Goal: Register for event/course

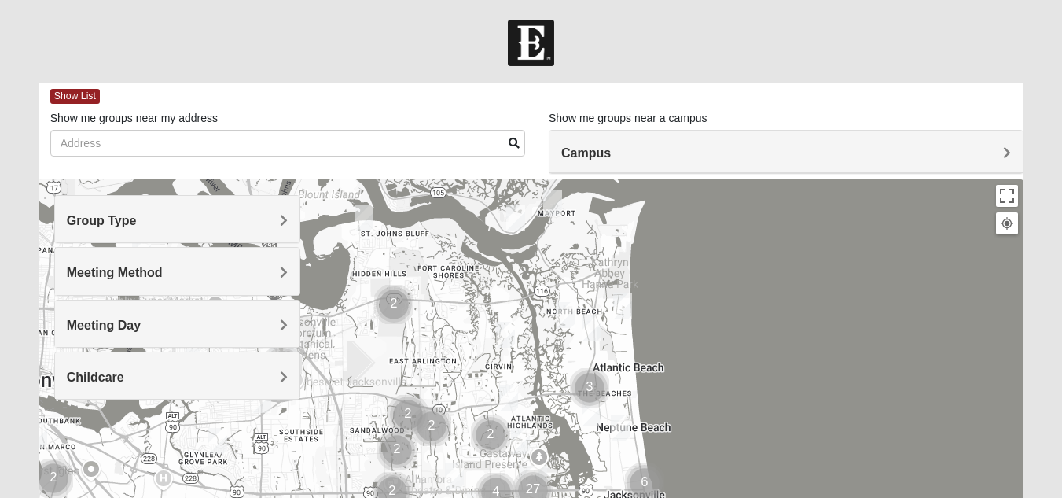
click at [214, 220] on h4 "Group Type" at bounding box center [177, 220] width 221 height 15
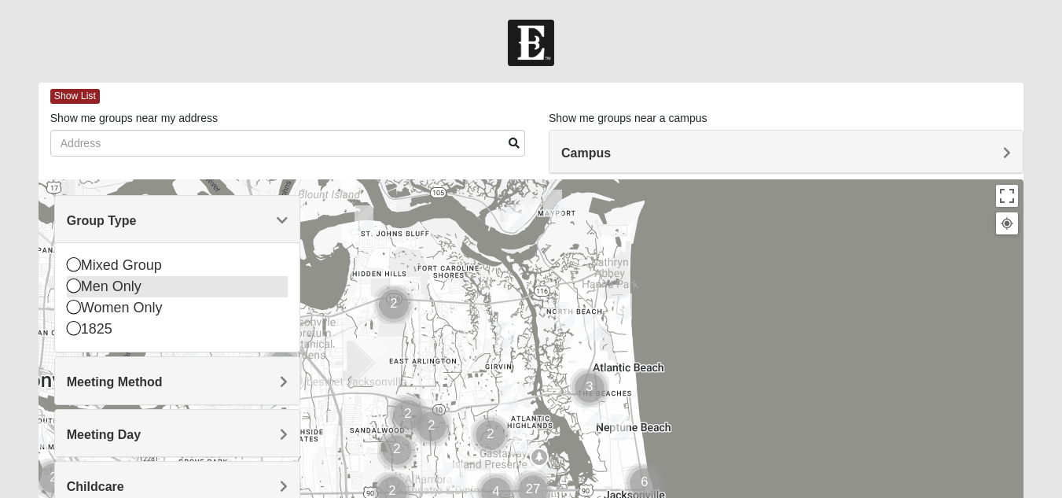
click at [105, 283] on div "Men Only" at bounding box center [177, 286] width 221 height 21
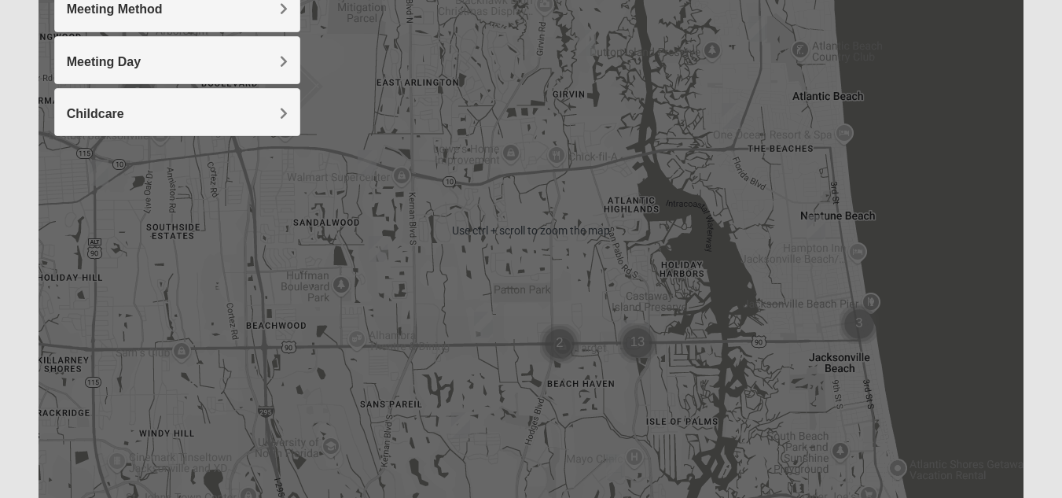
scroll to position [322, 0]
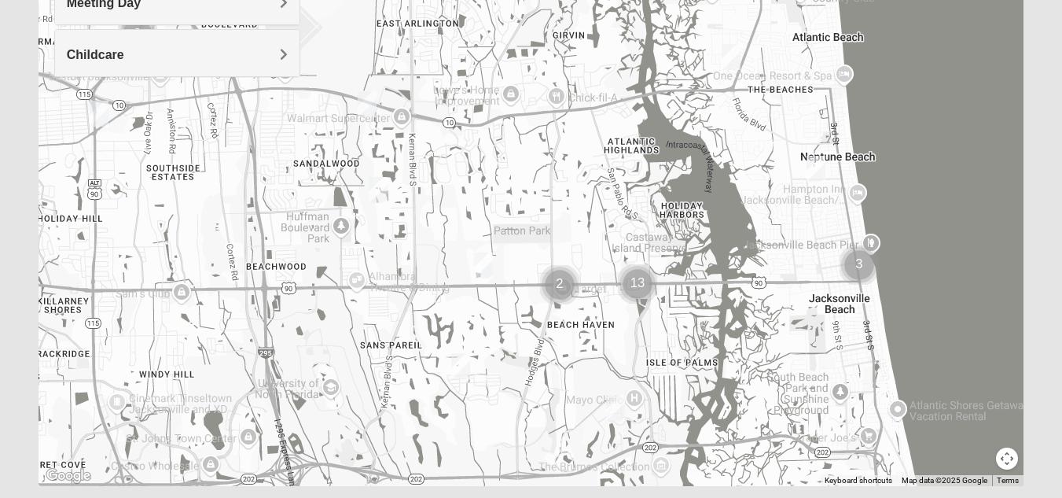
click at [462, 353] on img "Online Mens Davis 32224" at bounding box center [460, 366] width 31 height 39
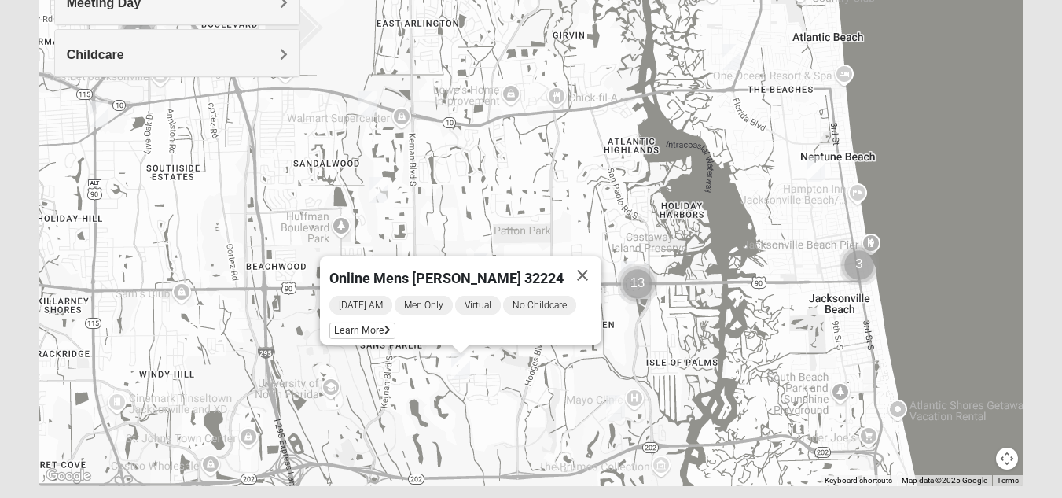
click at [214, 10] on div "Meeting Day" at bounding box center [177, 1] width 244 height 46
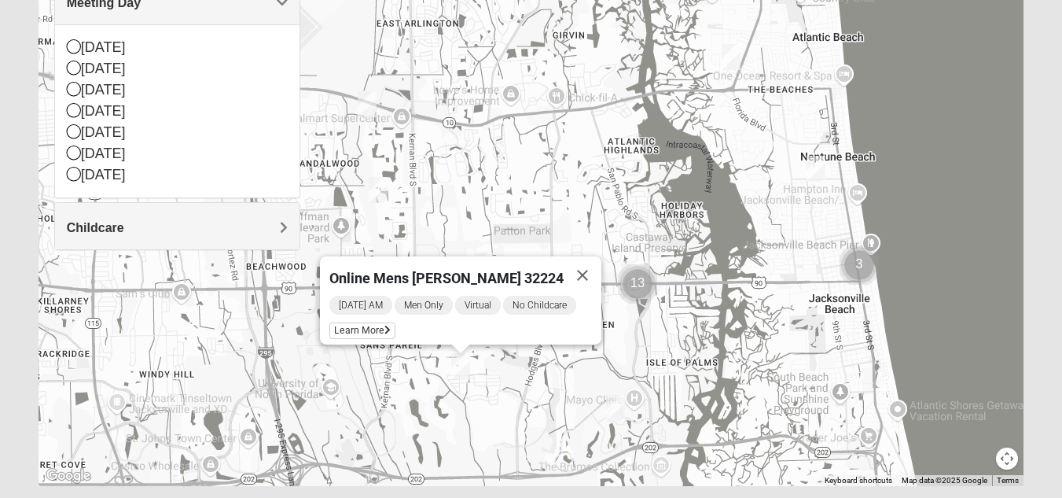
scroll to position [168, 0]
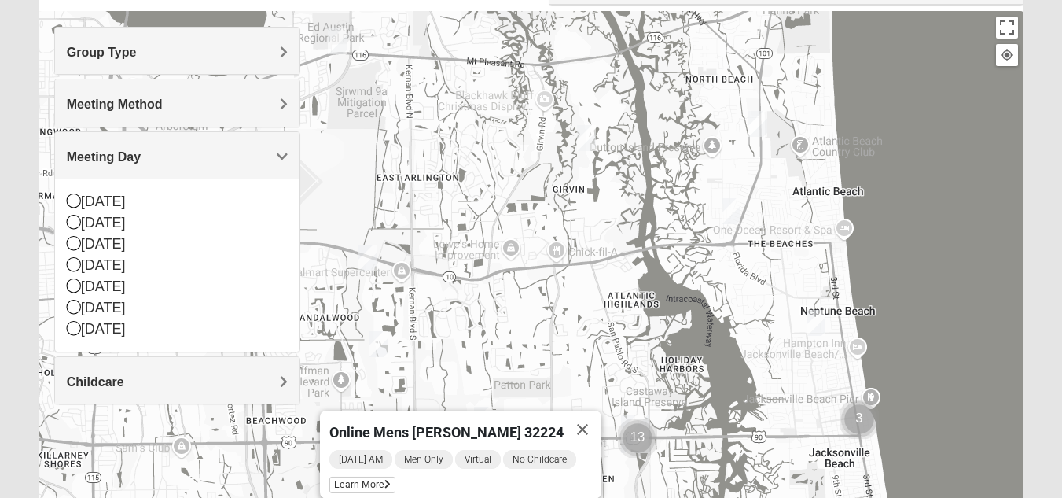
click at [172, 86] on div "Meeting Method" at bounding box center [177, 102] width 244 height 46
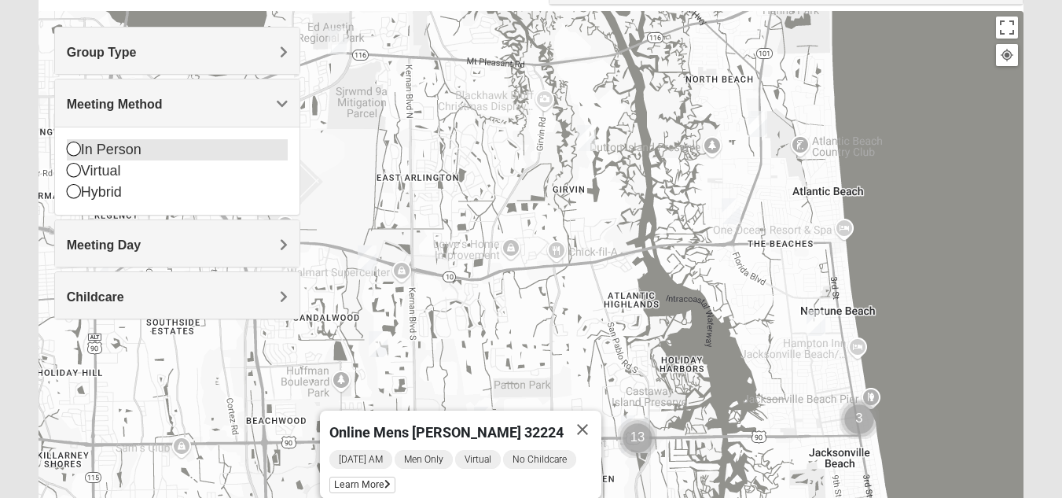
click at [130, 148] on div "In Person" at bounding box center [177, 149] width 221 height 21
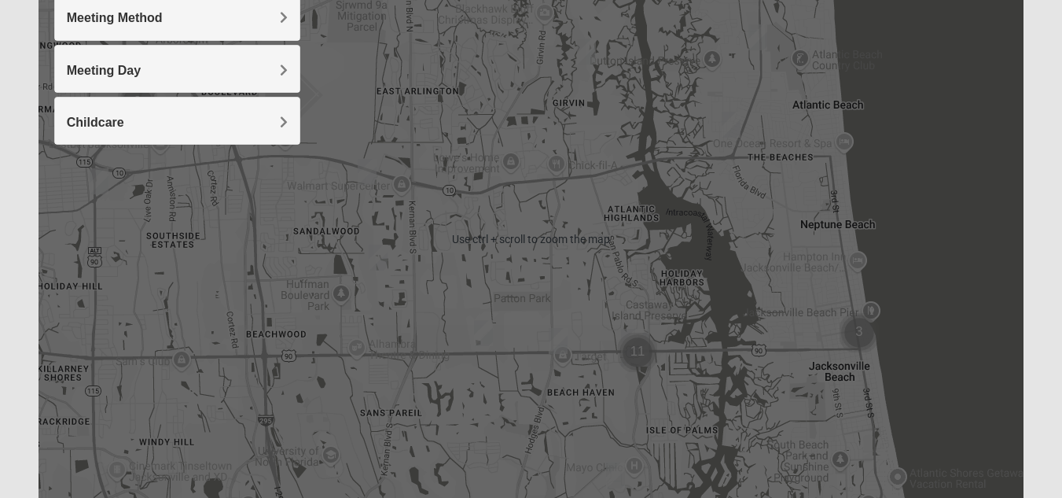
scroll to position [254, 0]
click at [100, 186] on img "Mens Gornoski 32225" at bounding box center [98, 182] width 31 height 39
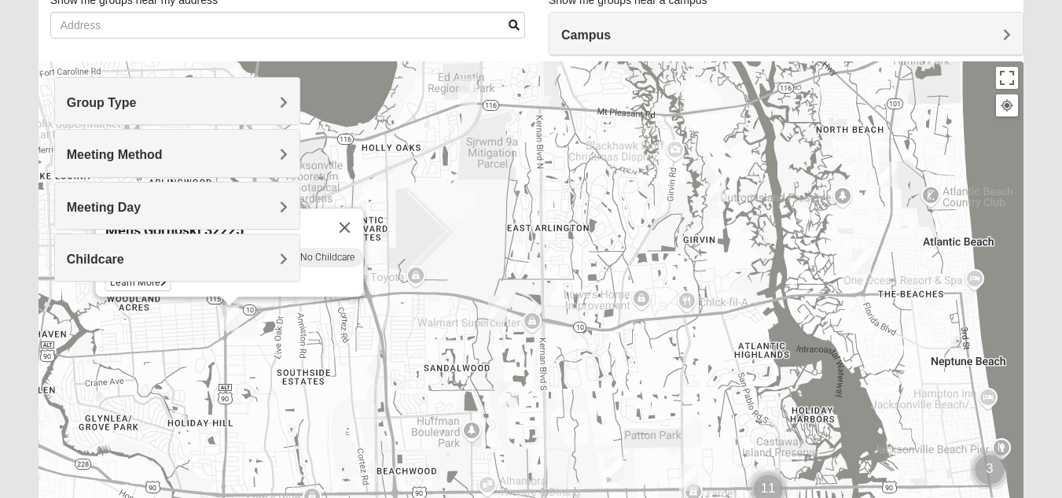
scroll to position [85, 0]
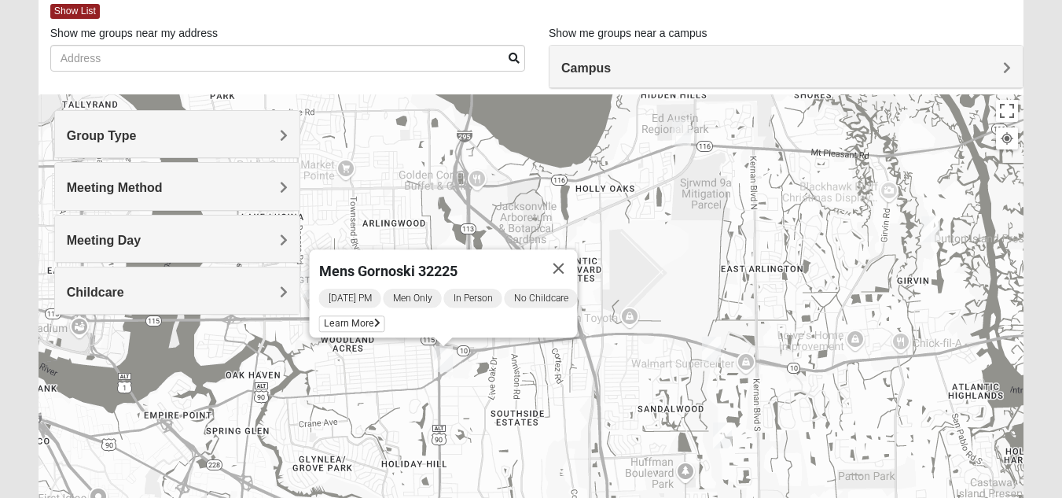
drag, startPoint x: 435, startPoint y: 223, endPoint x: 663, endPoint y: 233, distance: 228.1
click at [658, 232] on div "Mens Gornoski 32225 Monday PM Men Only In Person No Childcare Learn More" at bounding box center [531, 408] width 985 height 629
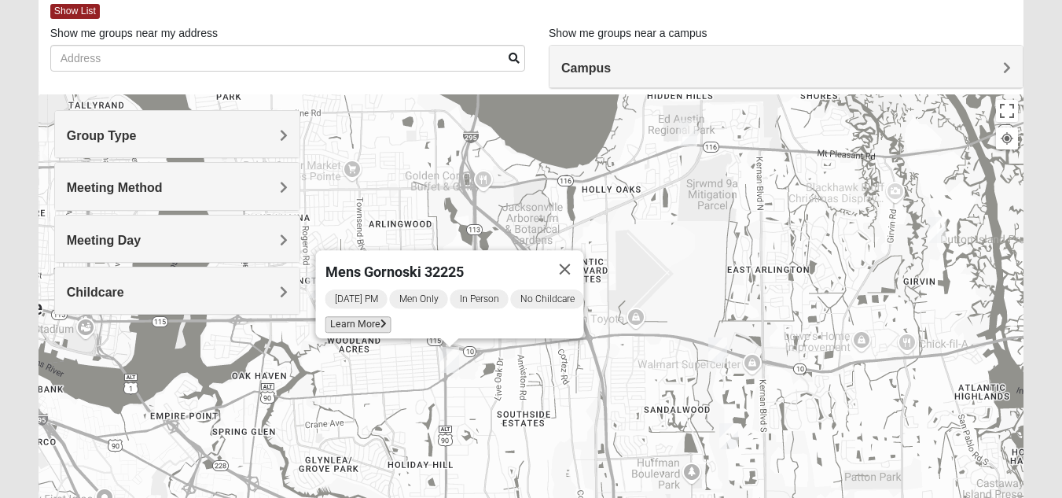
click at [362, 316] on span "Learn More" at bounding box center [358, 324] width 66 height 17
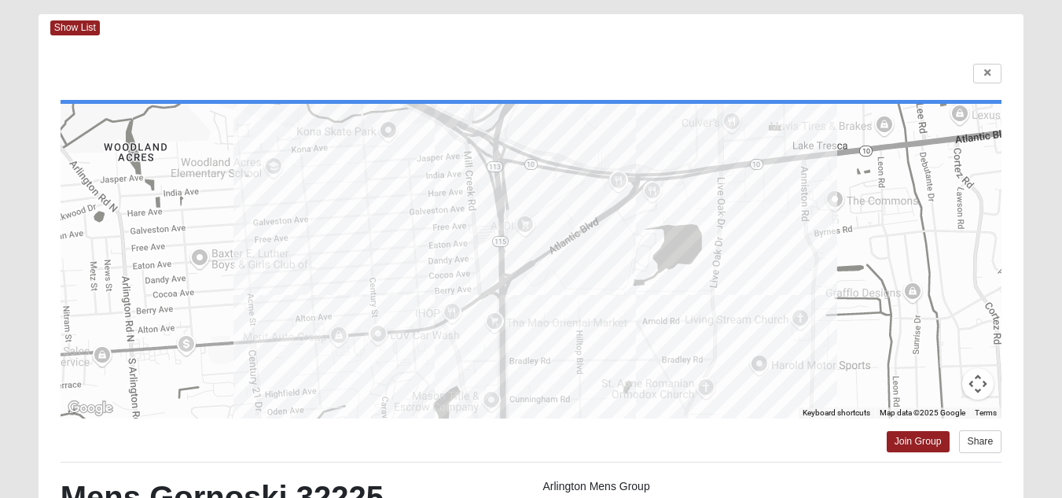
scroll to position [67, 0]
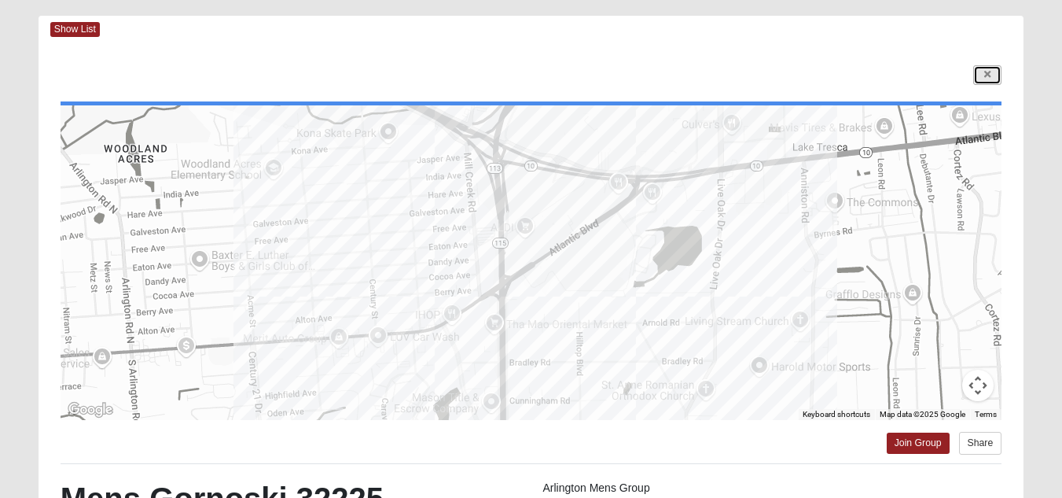
click at [985, 75] on icon at bounding box center [987, 74] width 6 height 9
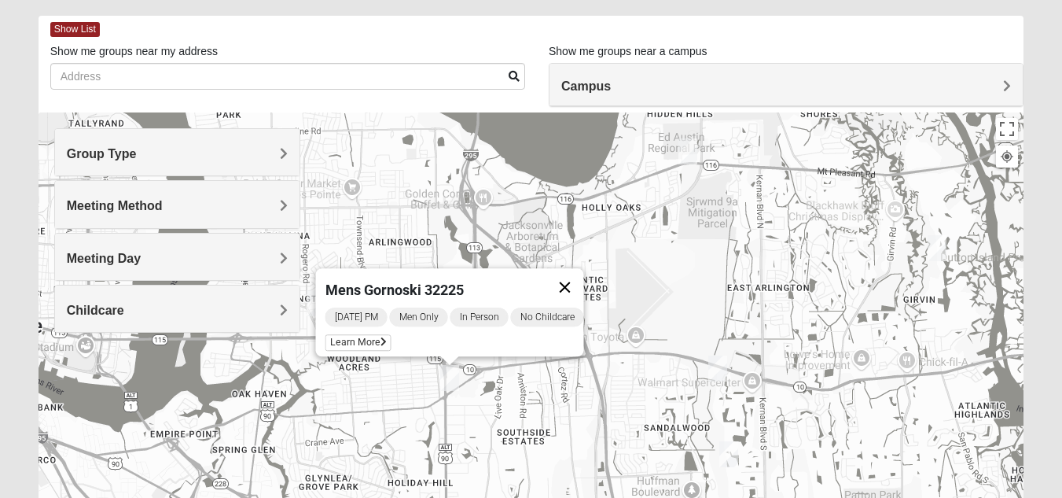
click at [582, 272] on button "Close" at bounding box center [564, 287] width 38 height 38
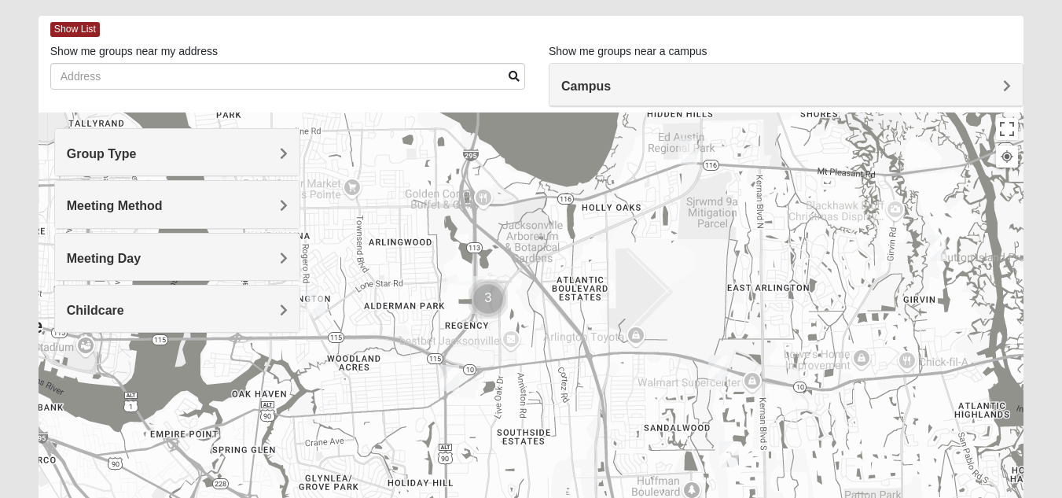
click at [212, 254] on h4 "Meeting Day" at bounding box center [177, 258] width 221 height 15
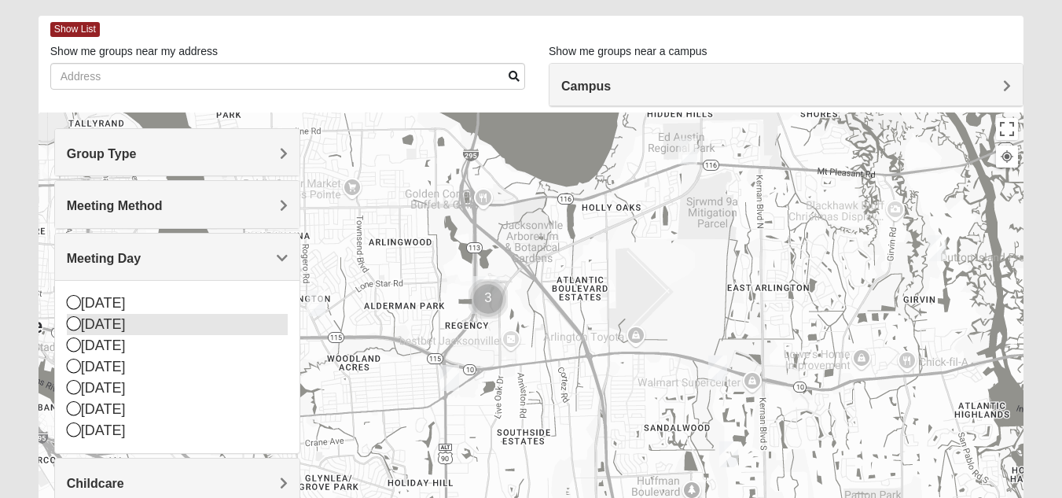
click at [105, 329] on div "Monday" at bounding box center [177, 324] width 221 height 21
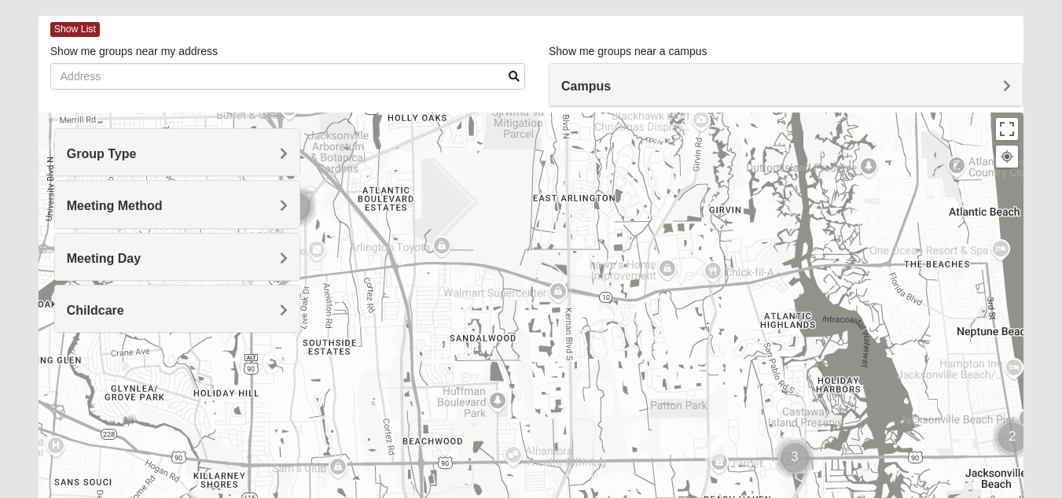
drag, startPoint x: 702, startPoint y: 310, endPoint x: 495, endPoint y: 202, distance: 233.1
click at [495, 202] on div at bounding box center [531, 426] width 985 height 629
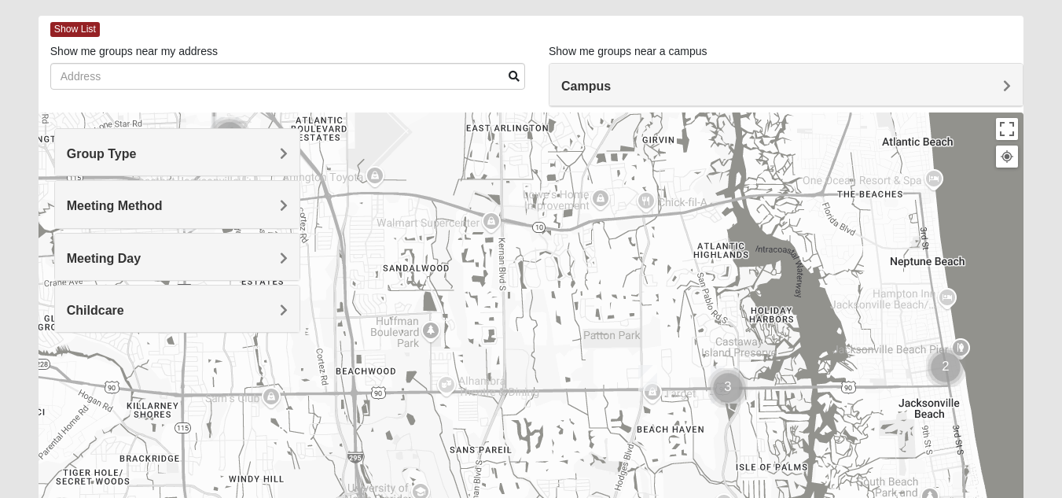
click at [648, 373] on img "Mens Dobson 32224" at bounding box center [647, 377] width 31 height 39
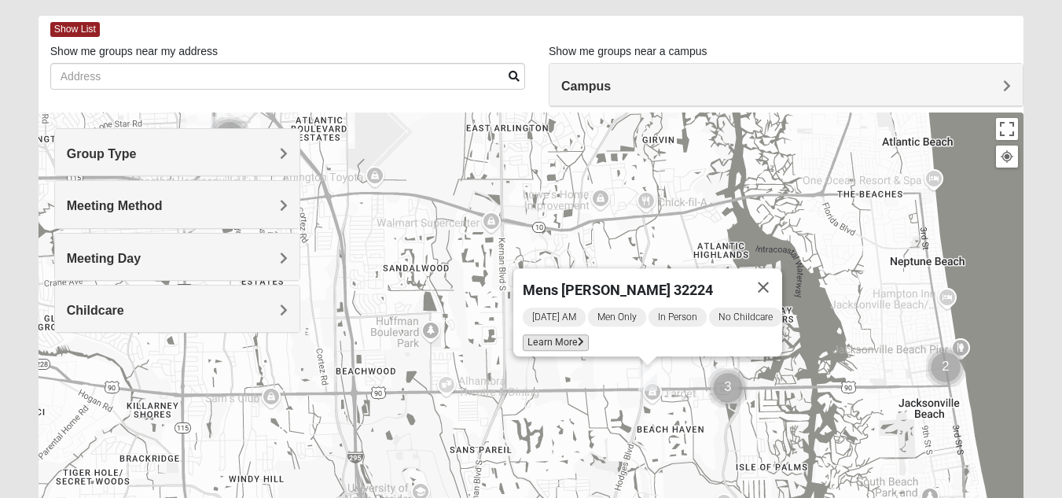
click at [542, 334] on span "Learn More" at bounding box center [556, 342] width 66 height 17
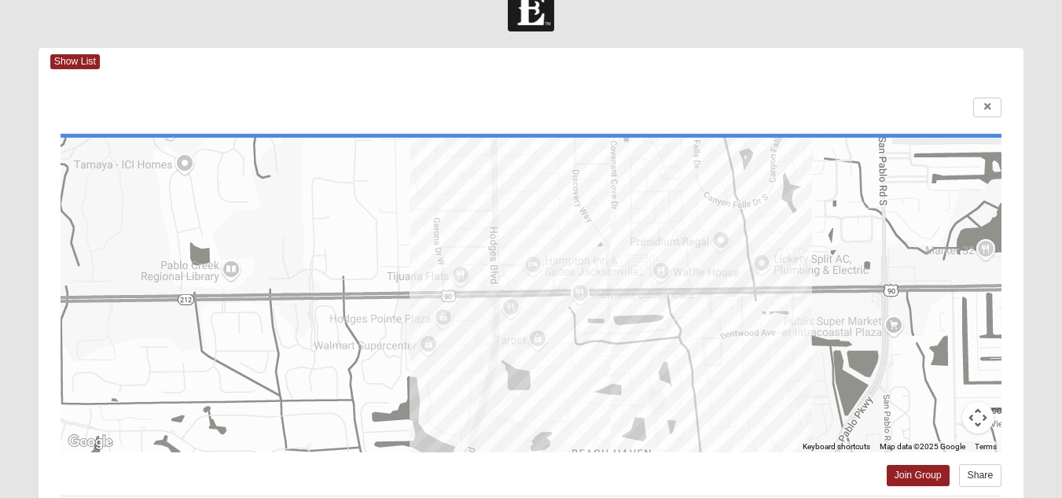
scroll to position [0, 0]
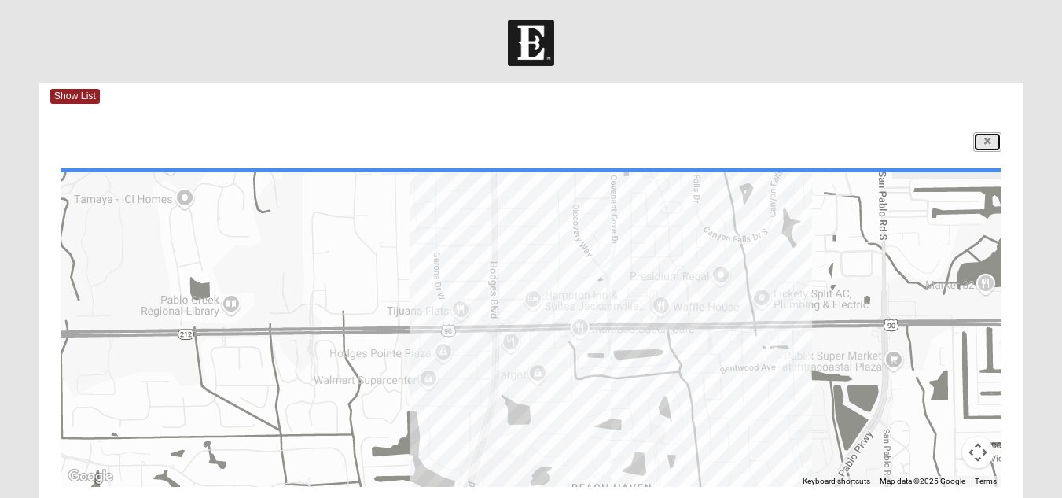
click at [992, 148] on link at bounding box center [987, 142] width 28 height 20
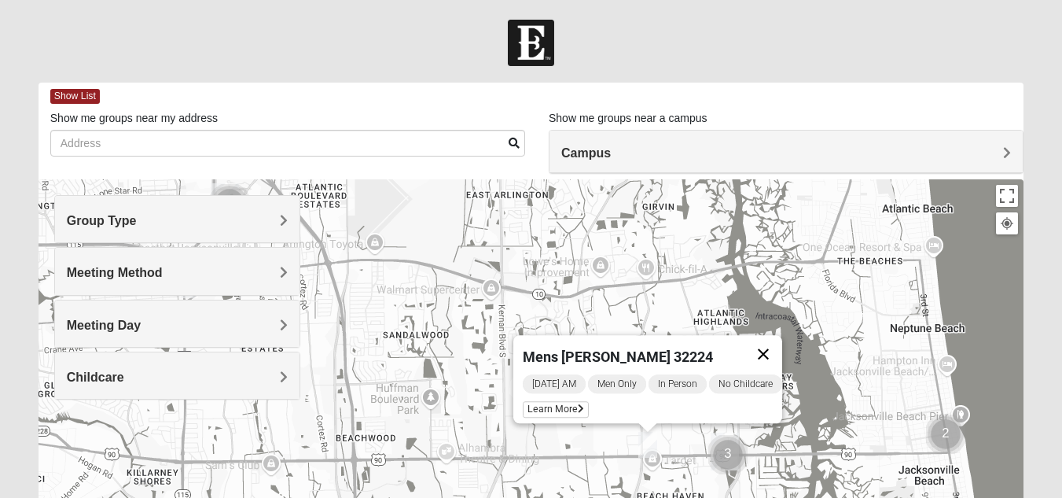
click at [777, 350] on button "Close" at bounding box center [763, 354] width 38 height 38
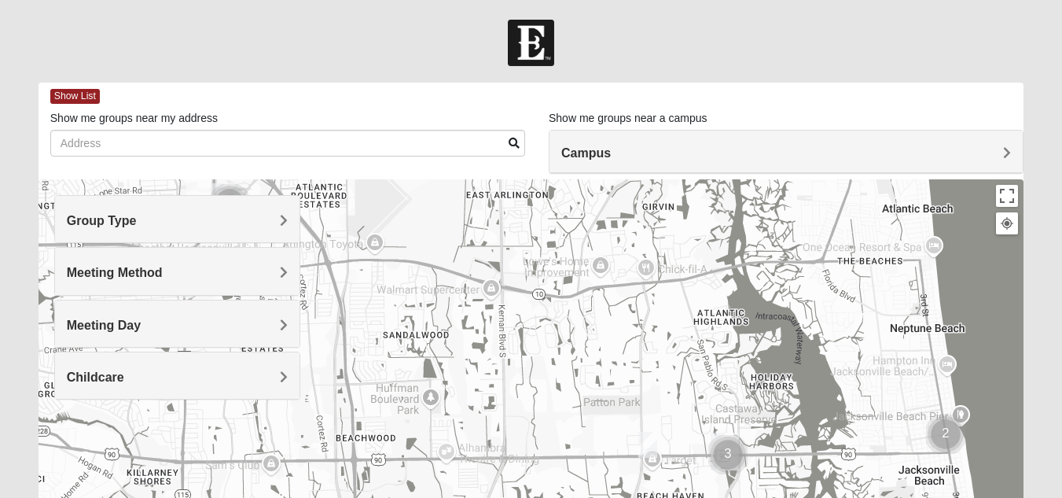
click at [161, 311] on div "Meeting Day" at bounding box center [177, 323] width 244 height 46
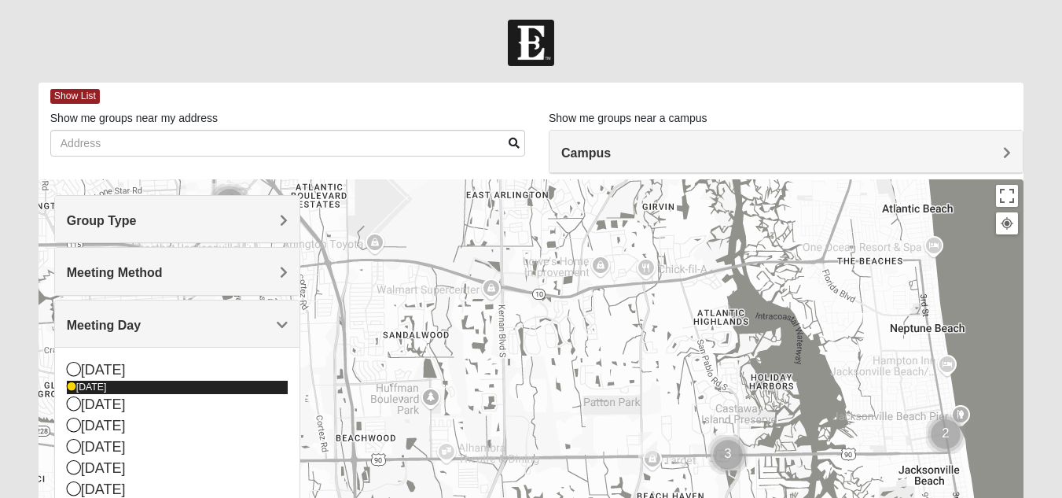
click at [106, 387] on div "Monday" at bounding box center [177, 386] width 221 height 13
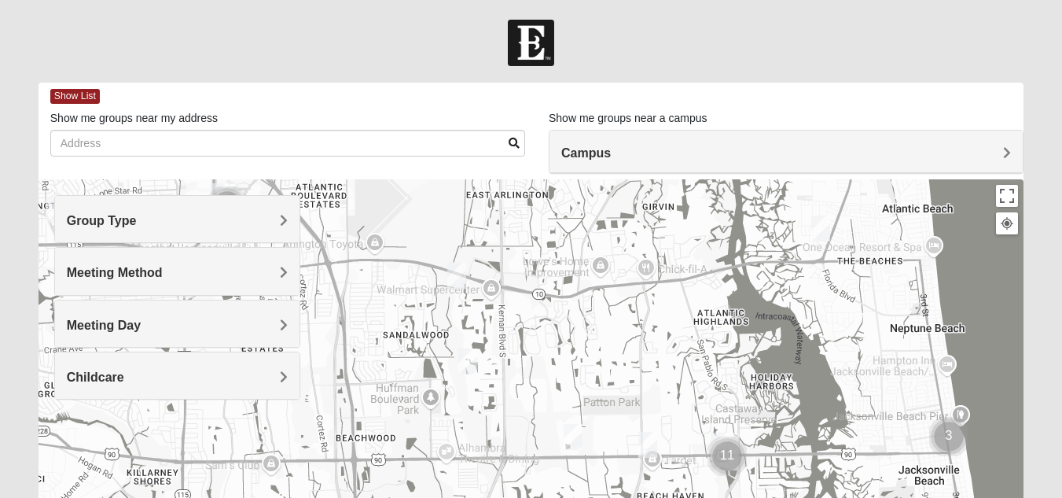
click at [199, 341] on div "Meeting Day" at bounding box center [177, 323] width 244 height 46
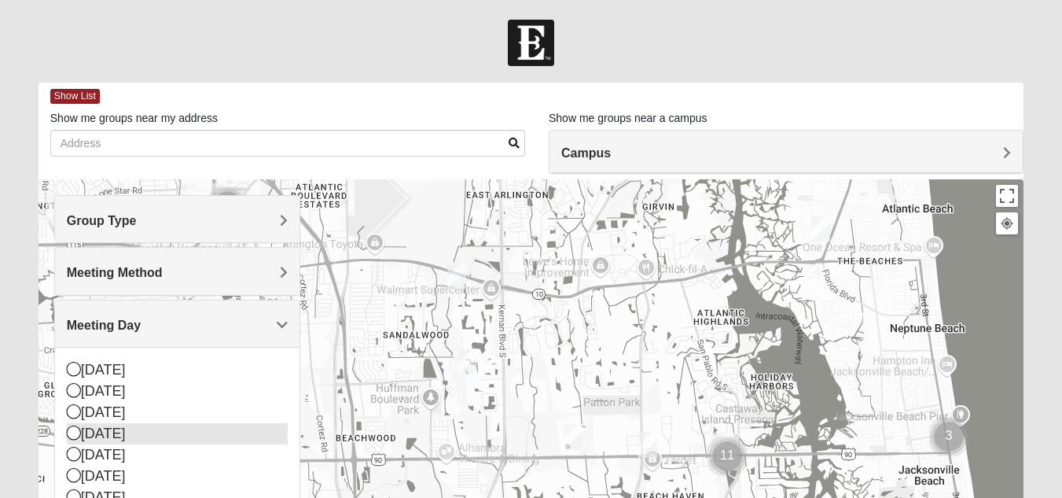
click at [114, 432] on div "Wednesday" at bounding box center [177, 433] width 221 height 21
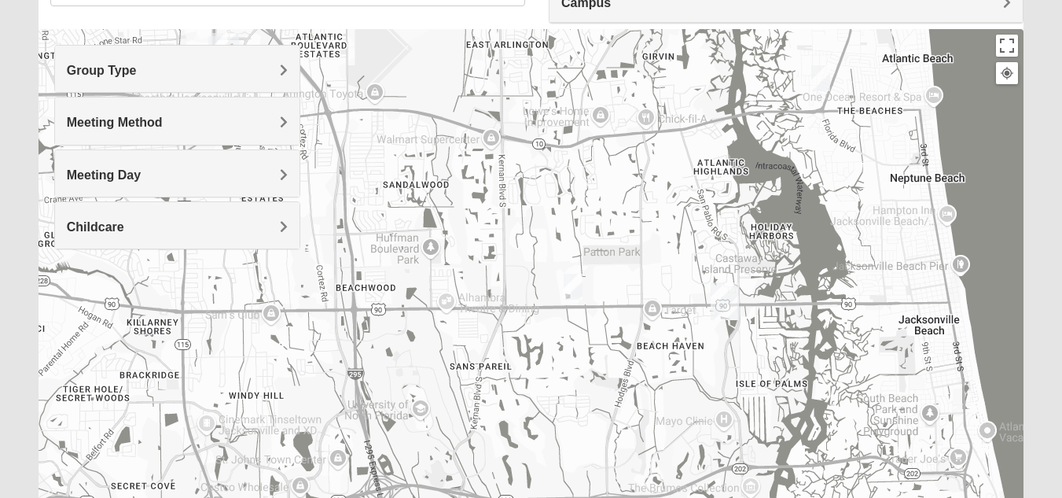
scroll to position [149, 0]
click at [573, 296] on img "Mens Hamilton 32250" at bounding box center [572, 287] width 31 height 39
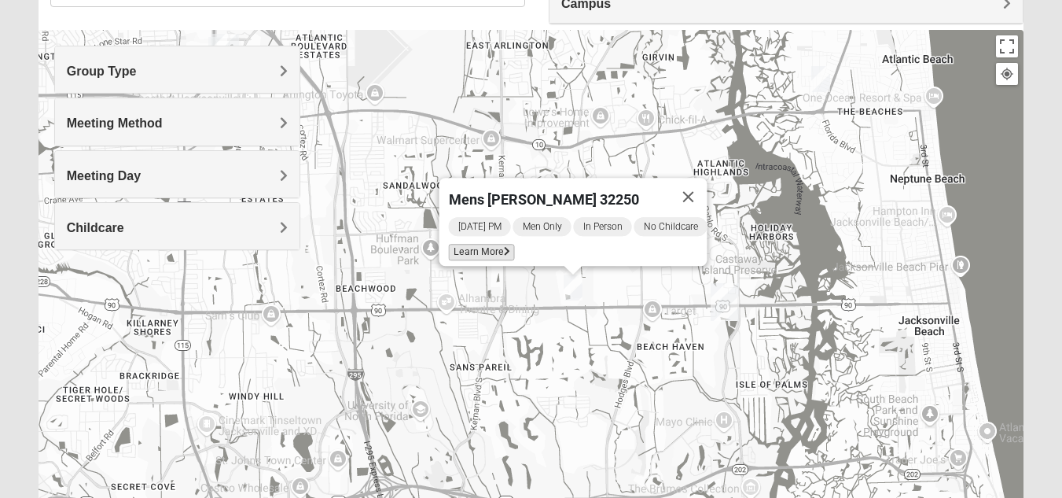
click at [486, 248] on span "Learn More" at bounding box center [481, 252] width 66 height 17
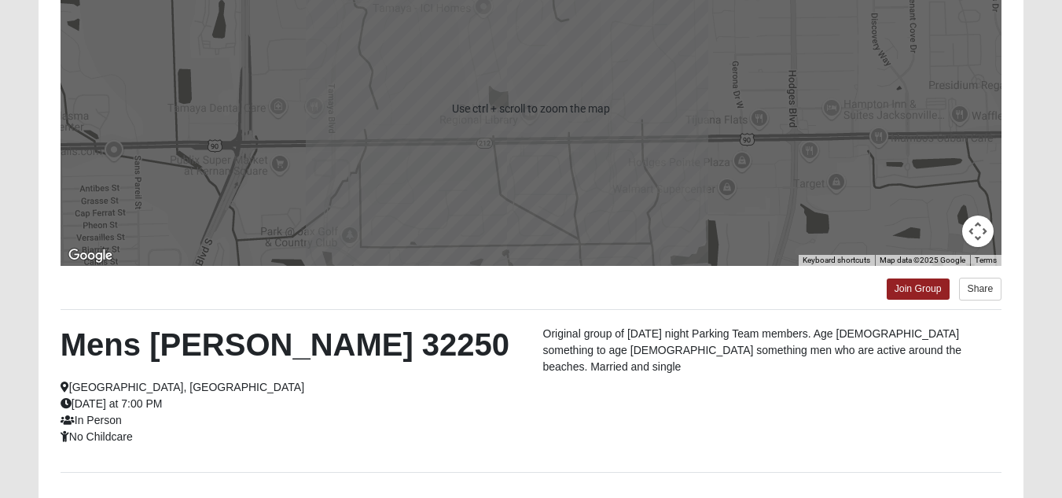
scroll to position [132, 0]
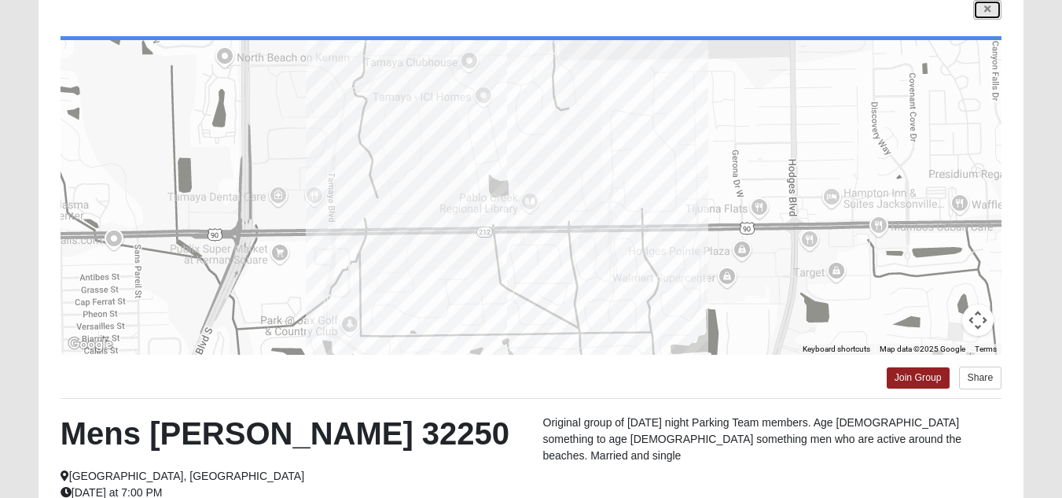
click at [991, 13] on link at bounding box center [987, 10] width 28 height 20
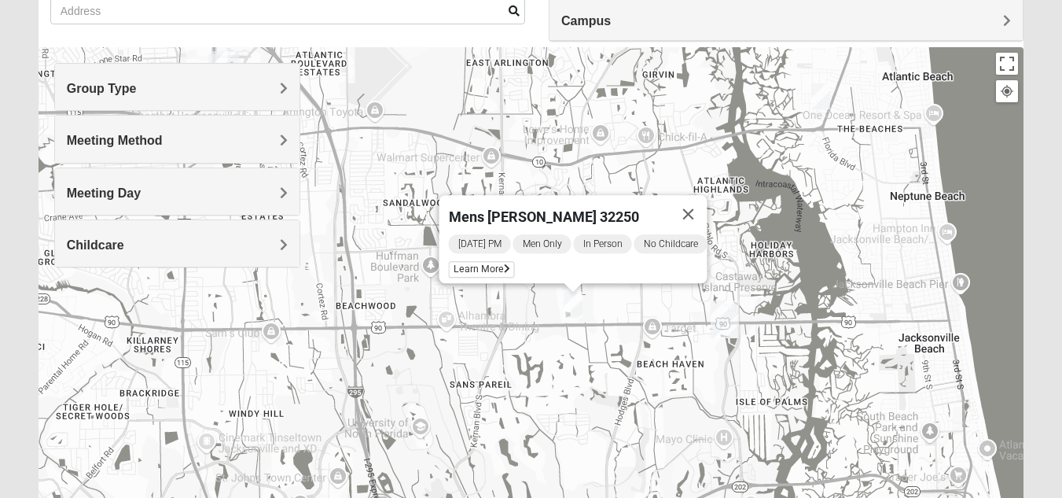
click at [823, 98] on img "Mens Boboc 32233" at bounding box center [820, 96] width 31 height 39
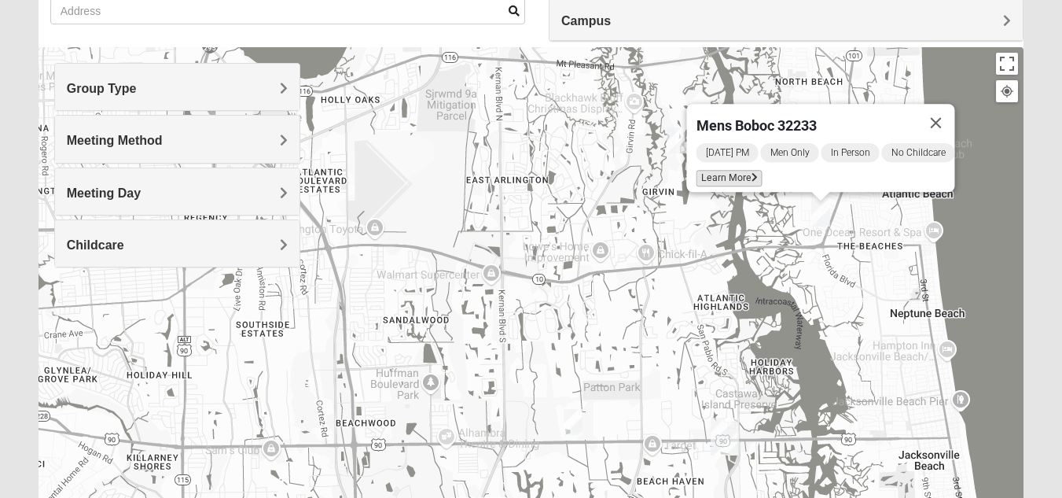
click at [729, 170] on span "Learn More" at bounding box center [729, 178] width 66 height 17
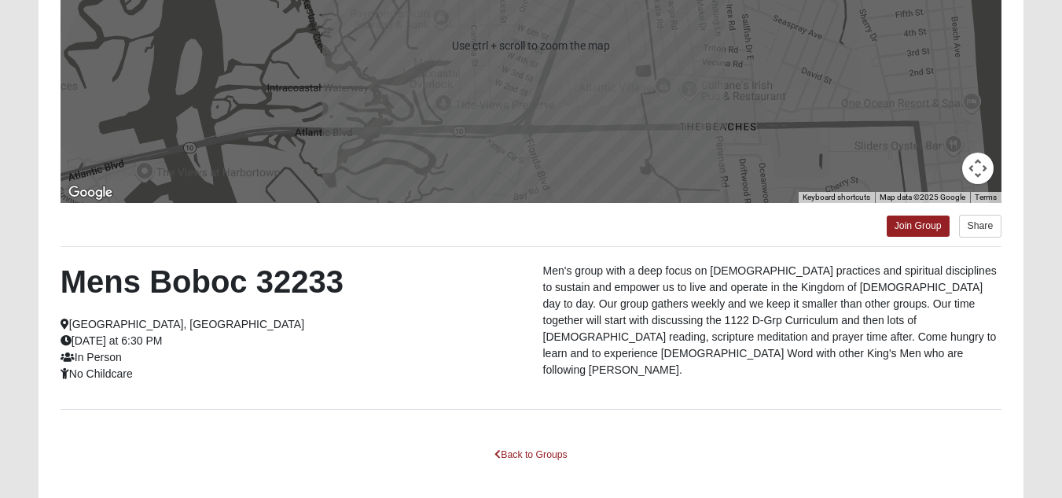
scroll to position [292, 0]
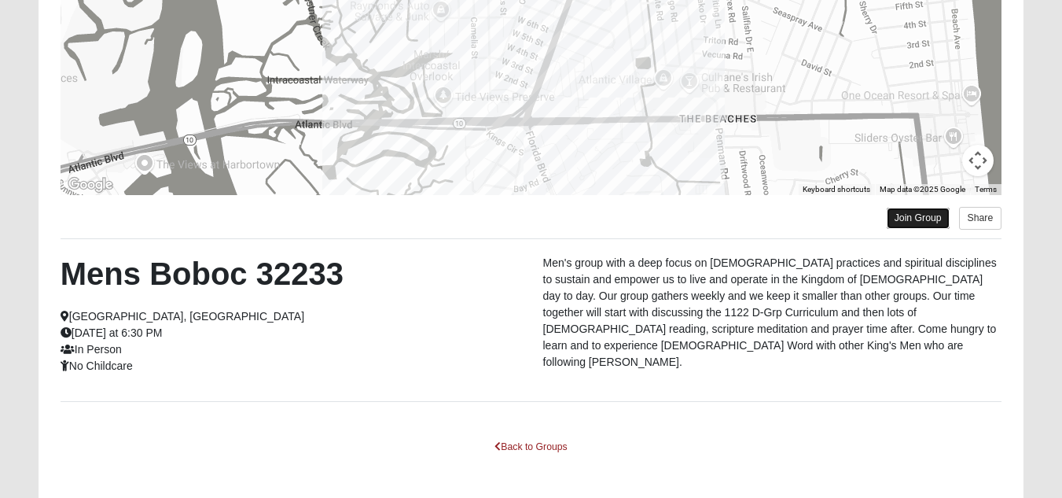
click at [934, 223] on link "Join Group" at bounding box center [918, 218] width 63 height 21
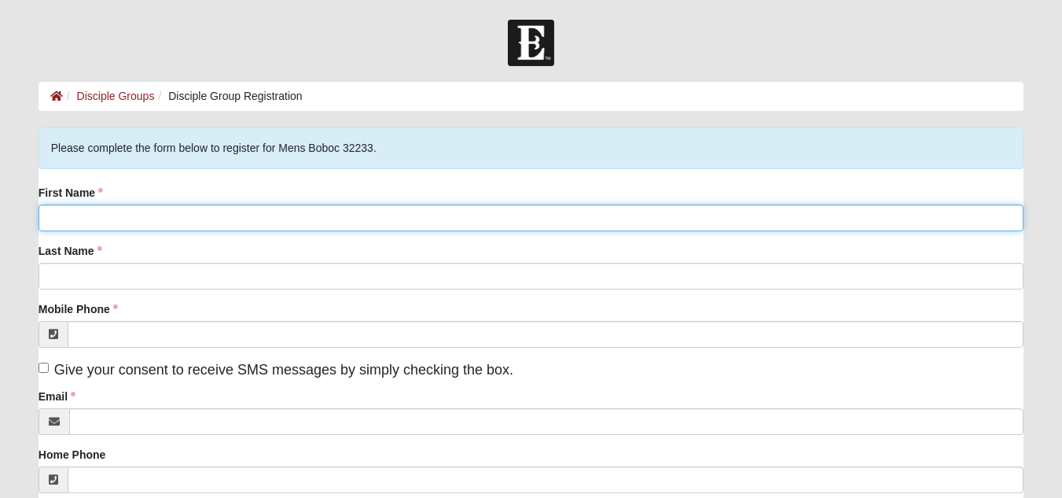
click at [191, 213] on input "First Name" at bounding box center [531, 217] width 985 height 27
type input "[PERSON_NAME]"
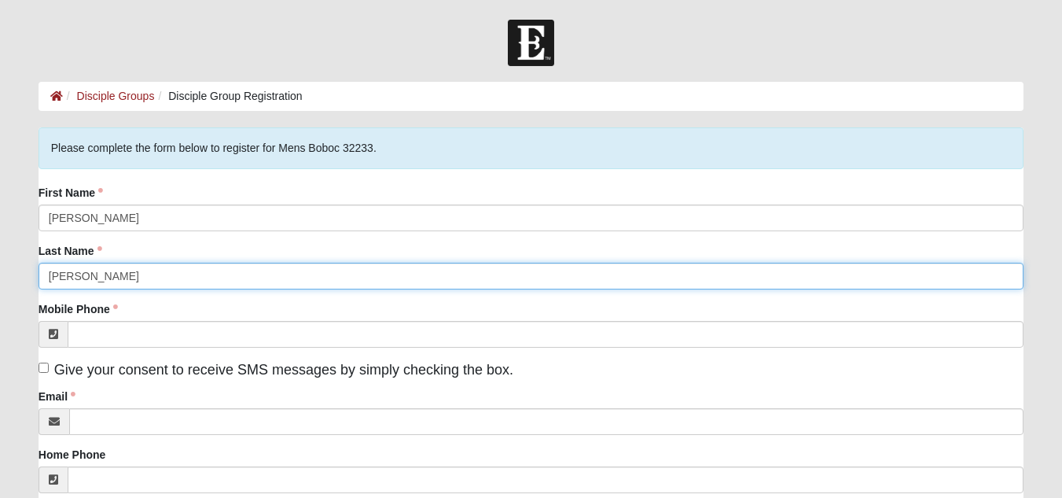
scroll to position [114, 0]
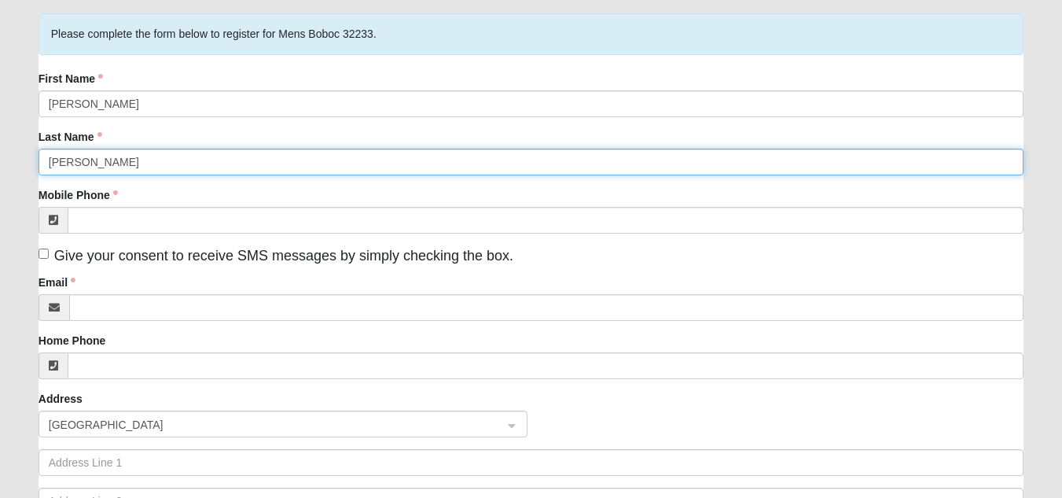
type input "[PERSON_NAME]"
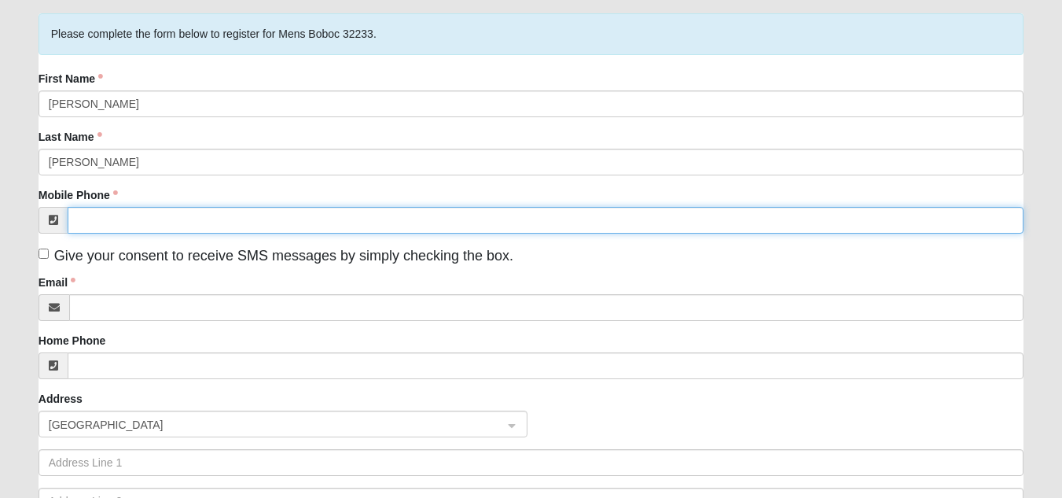
click at [162, 230] on input "Mobile Phone" at bounding box center [546, 220] width 956 height 27
type input "[PHONE_NUMBER]"
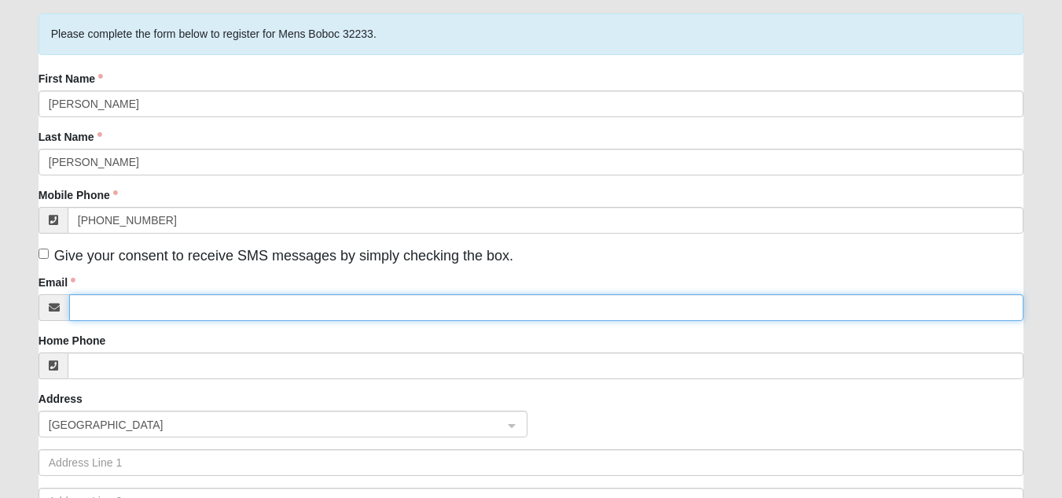
click at [126, 307] on input "Email" at bounding box center [546, 307] width 954 height 27
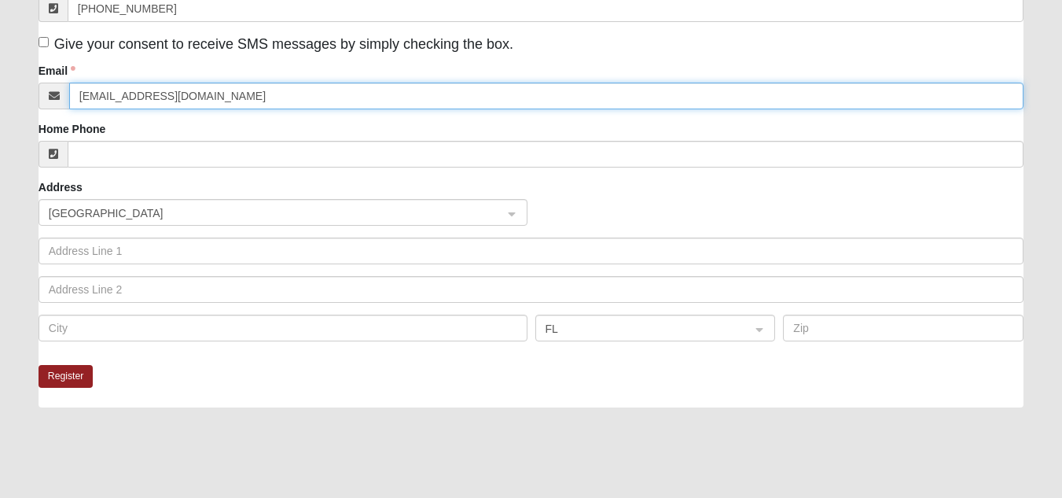
scroll to position [340, 0]
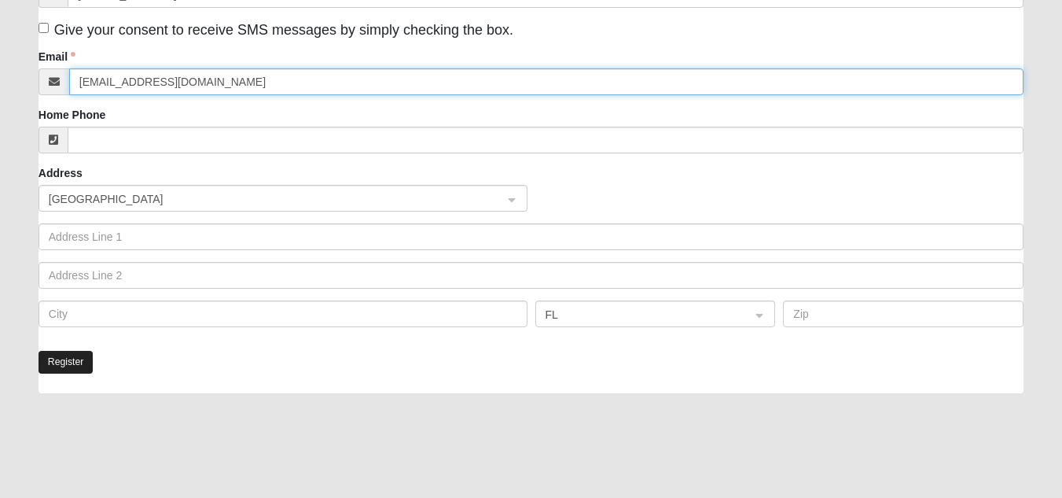
type input "[EMAIL_ADDRESS][DOMAIN_NAME]"
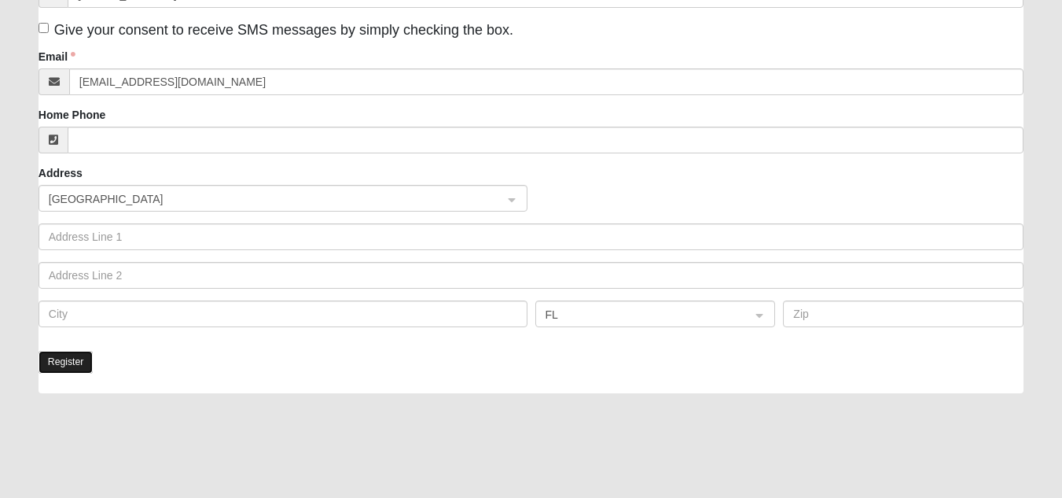
click at [77, 351] on button "Register" at bounding box center [66, 362] width 55 height 23
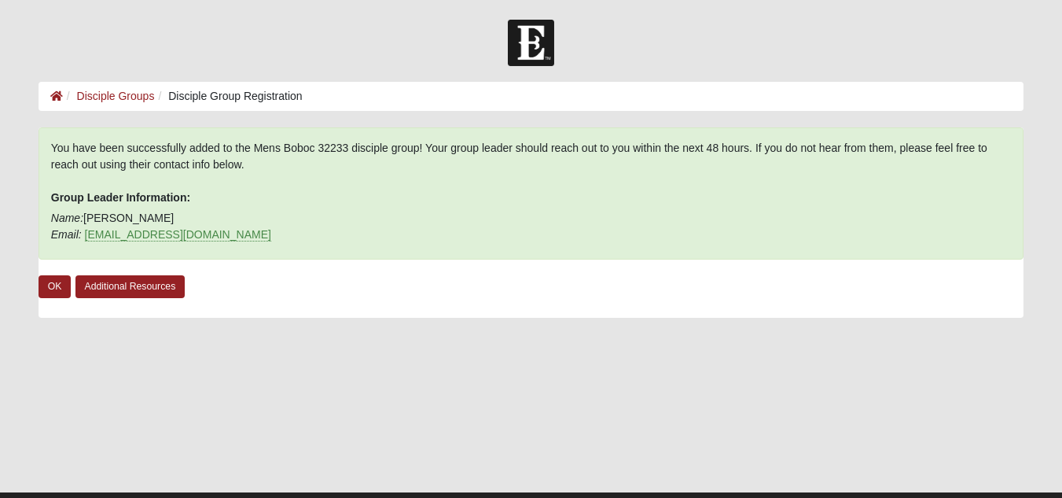
scroll to position [1, 0]
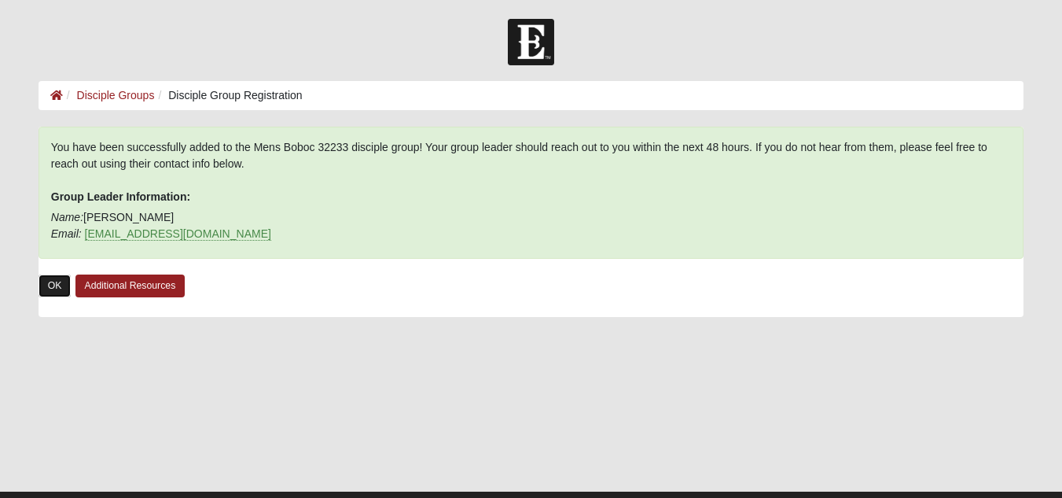
click at [54, 283] on link "OK" at bounding box center [55, 285] width 33 height 23
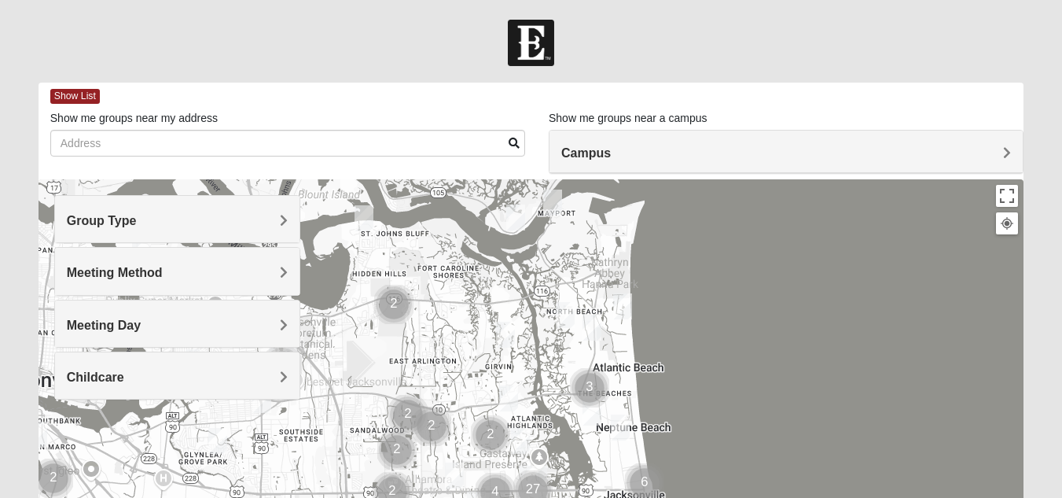
click at [171, 220] on h4 "Group Type" at bounding box center [177, 220] width 221 height 15
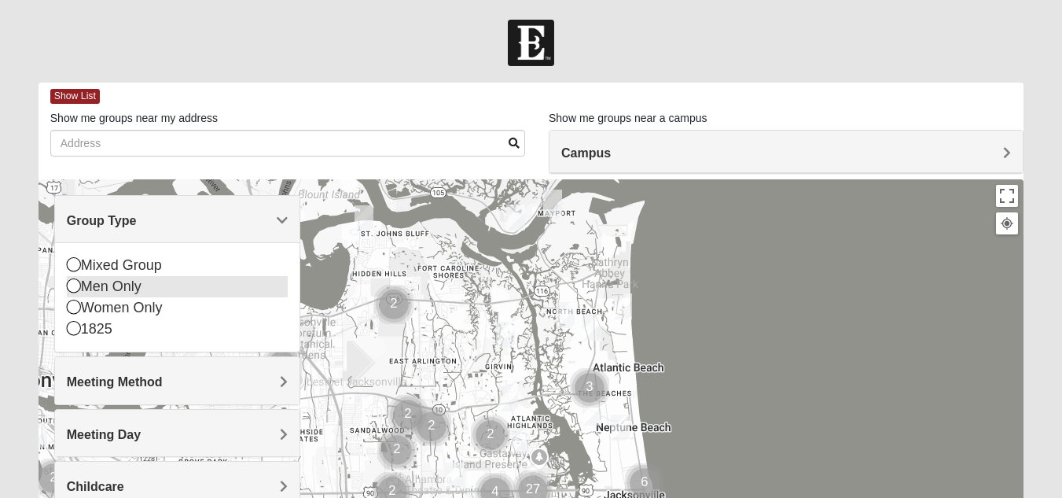
click at [121, 296] on div "Men Only" at bounding box center [177, 286] width 221 height 21
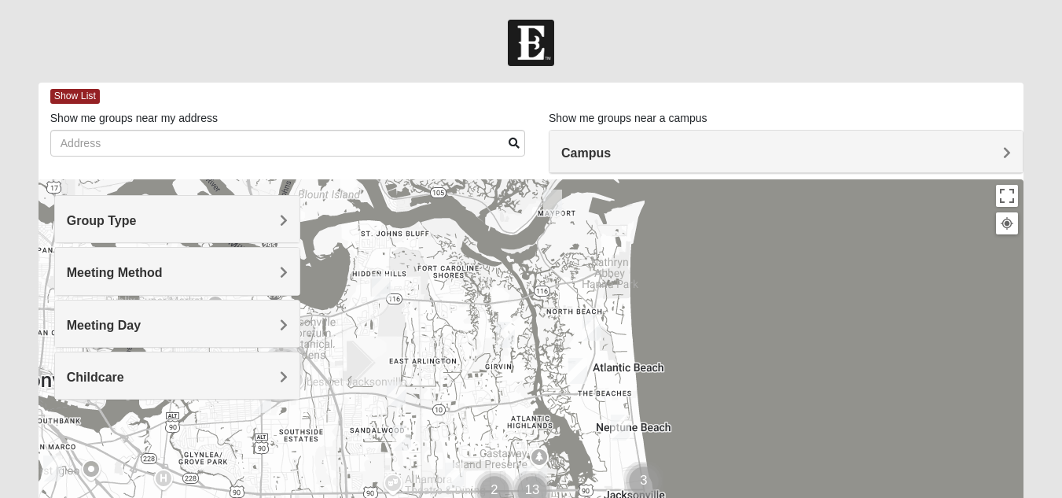
click at [275, 277] on h4 "Meeting Method" at bounding box center [177, 272] width 221 height 15
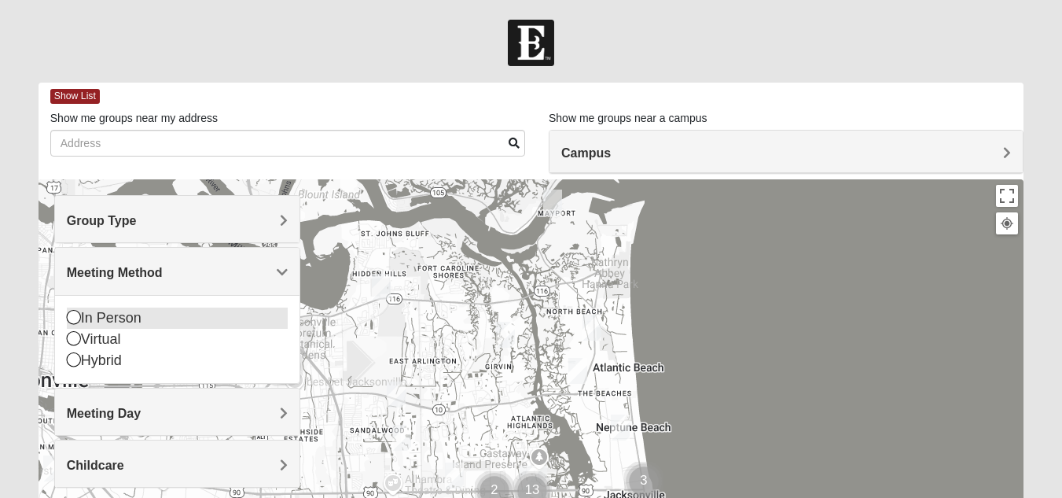
click at [131, 318] on div "In Person" at bounding box center [177, 317] width 221 height 21
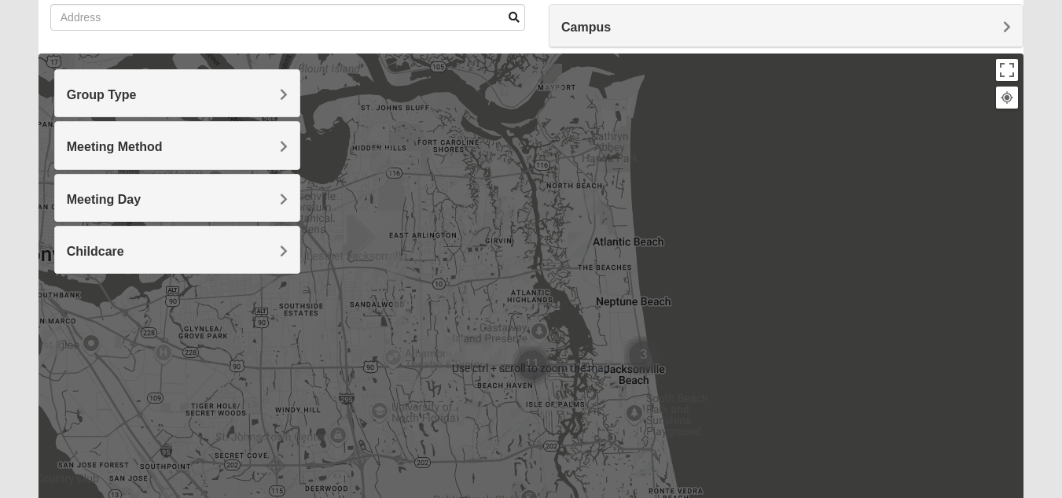
scroll to position [127, 0]
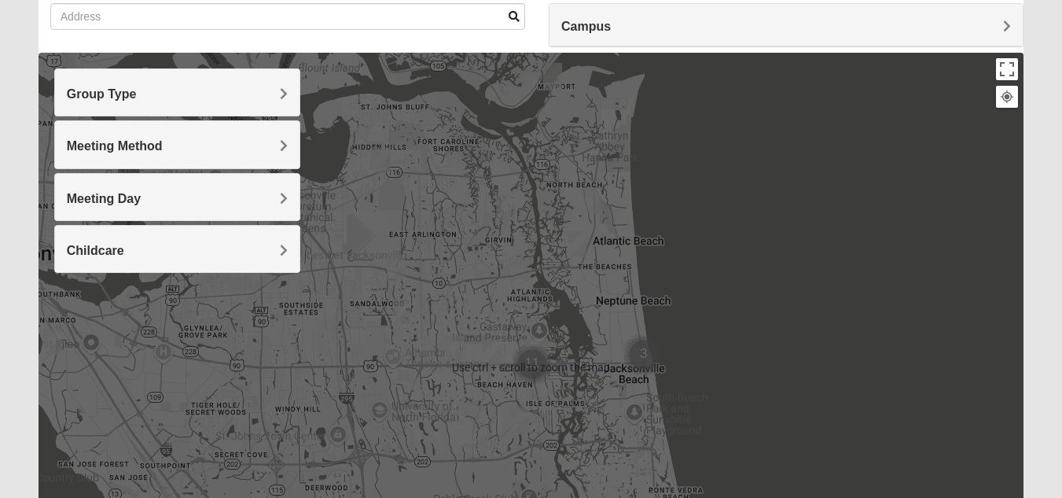
click at [393, 263] on img "Mens Vanning 32224" at bounding box center [395, 267] width 31 height 39
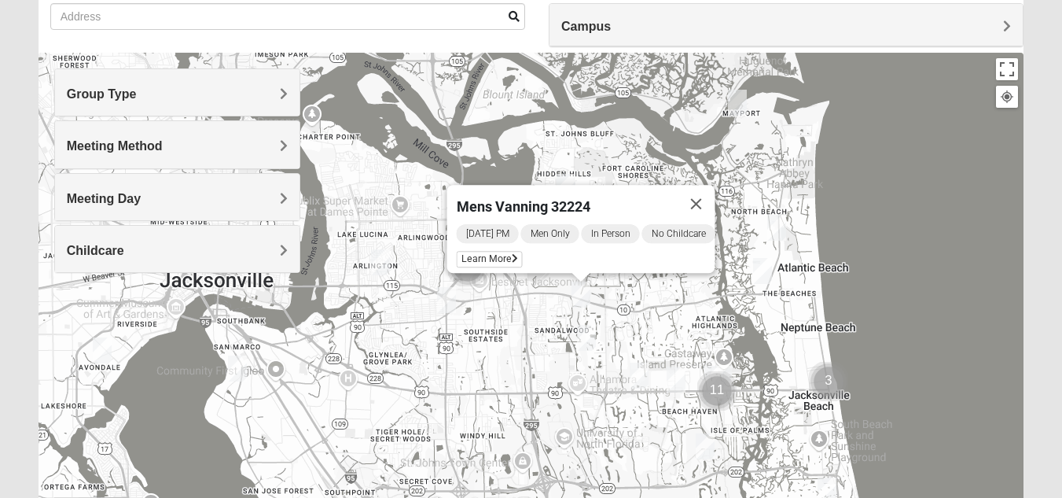
drag, startPoint x: 696, startPoint y: 262, endPoint x: 901, endPoint y: 290, distance: 206.3
click at [901, 290] on div "Mens Vanning 32224 Tuesday PM Men Only In Person No Childcare Learn More" at bounding box center [531, 367] width 985 height 629
click at [588, 337] on img "Mens Haines 32246" at bounding box center [586, 337] width 31 height 39
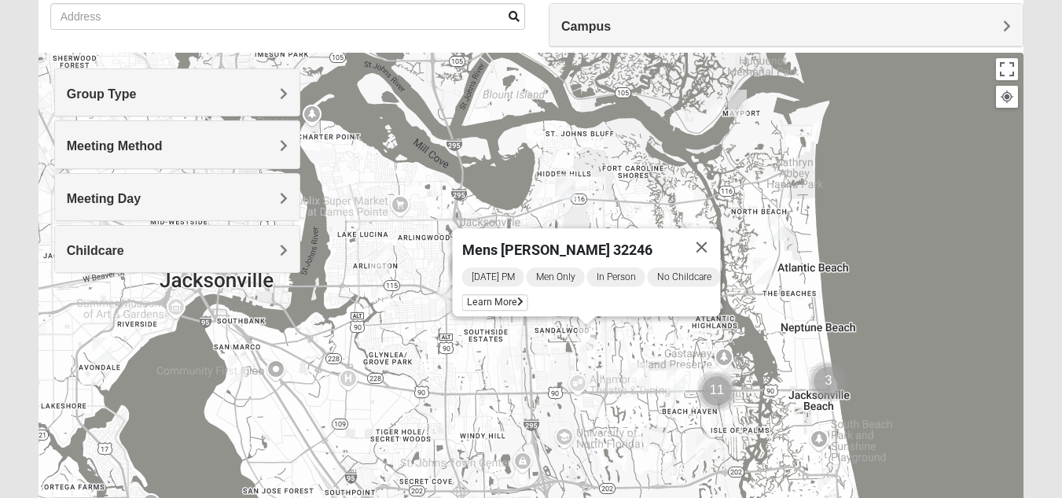
click at [642, 374] on img "Mens Hamilton 32250" at bounding box center [638, 375] width 31 height 39
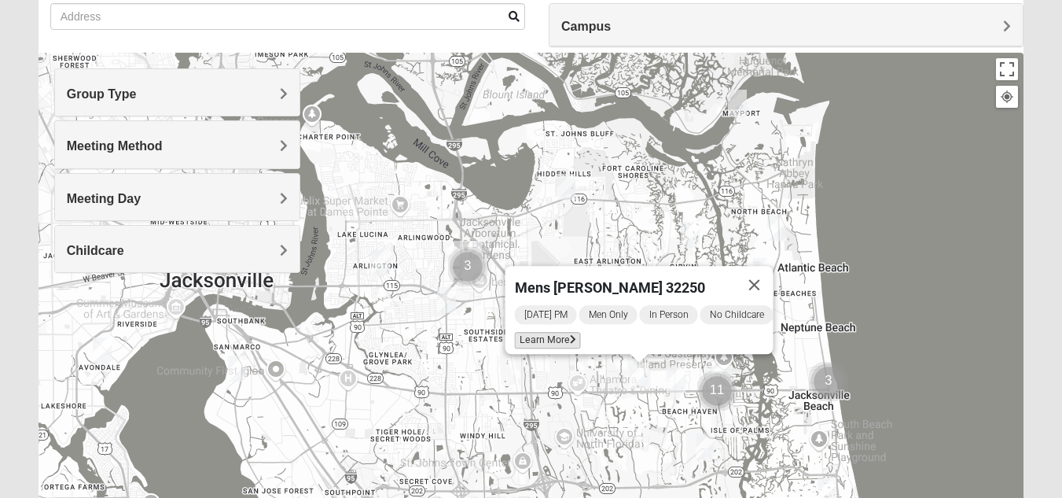
click at [531, 336] on span "Learn More" at bounding box center [547, 340] width 66 height 17
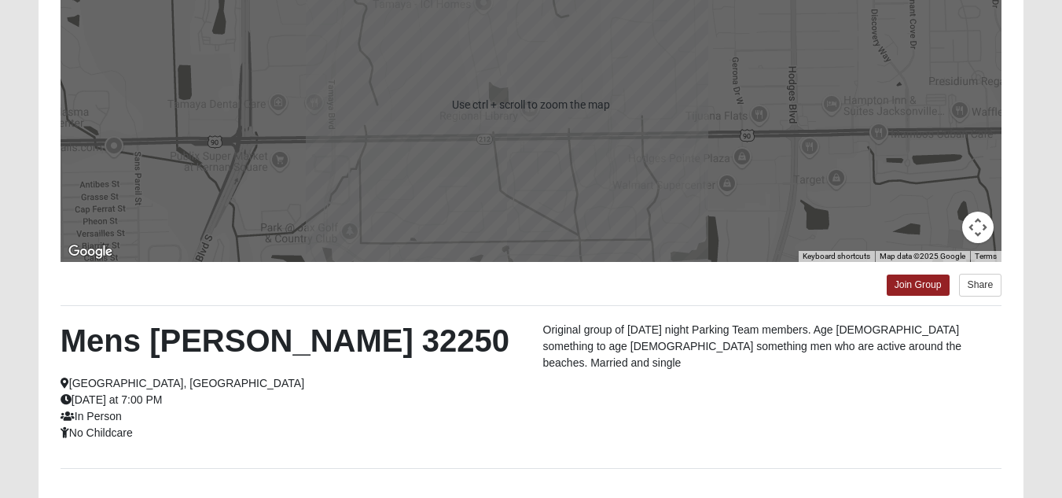
scroll to position [0, 0]
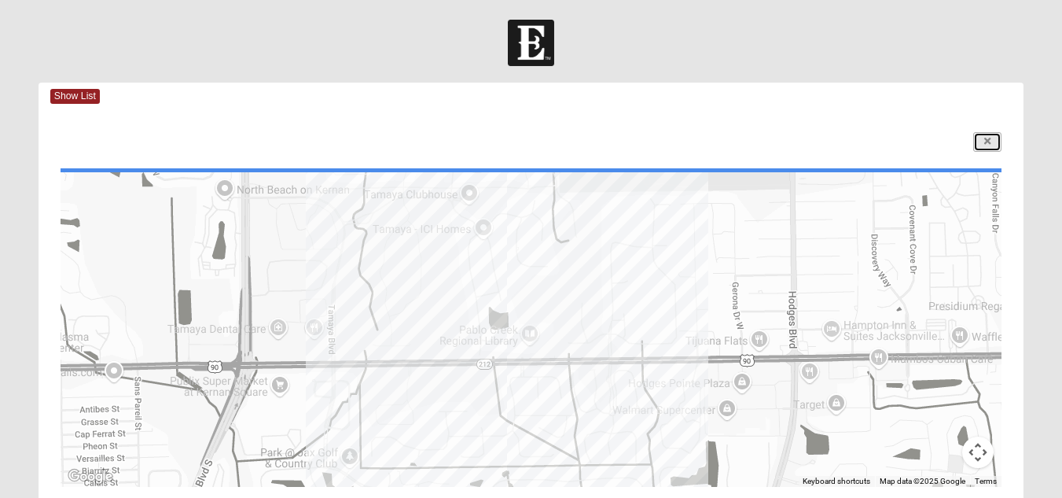
click at [985, 140] on icon at bounding box center [987, 141] width 6 height 9
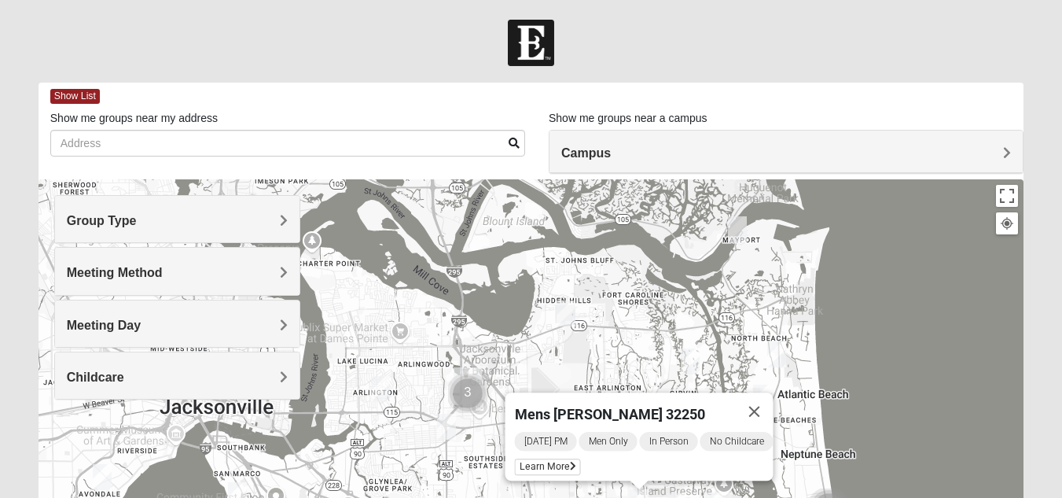
click at [593, 340] on div "Mens Hamilton 32250 Wednesday PM Men Only In Person No Childcare Learn More" at bounding box center [531, 493] width 985 height 629
click at [773, 401] on button "Close" at bounding box center [754, 411] width 38 height 38
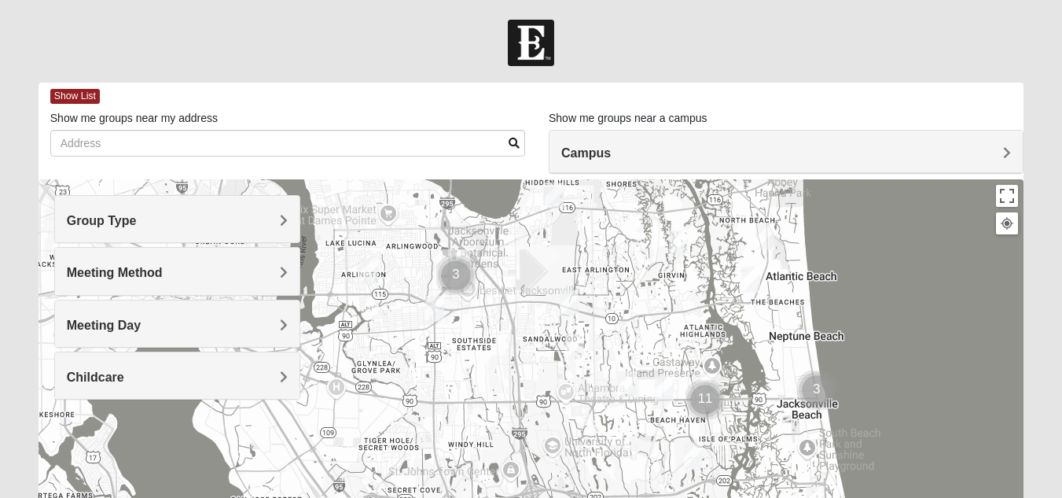
drag, startPoint x: 613, startPoint y: 391, endPoint x: 601, endPoint y: 267, distance: 124.0
click at [601, 267] on div at bounding box center [531, 493] width 985 height 629
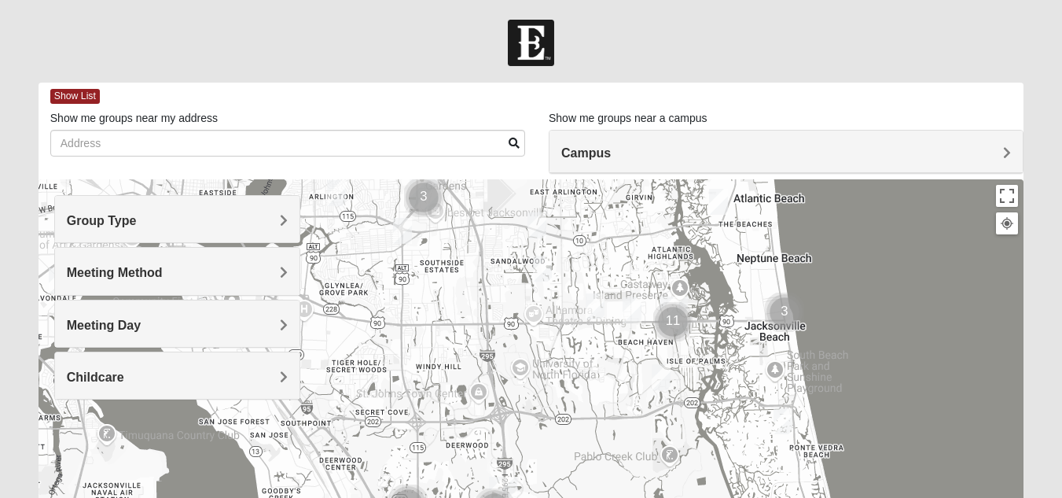
drag, startPoint x: 570, startPoint y: 413, endPoint x: 536, endPoint y: 327, distance: 92.1
click at [536, 327] on div at bounding box center [531, 493] width 985 height 629
click at [634, 308] on img "Mens Dobson 32224" at bounding box center [631, 310] width 31 height 39
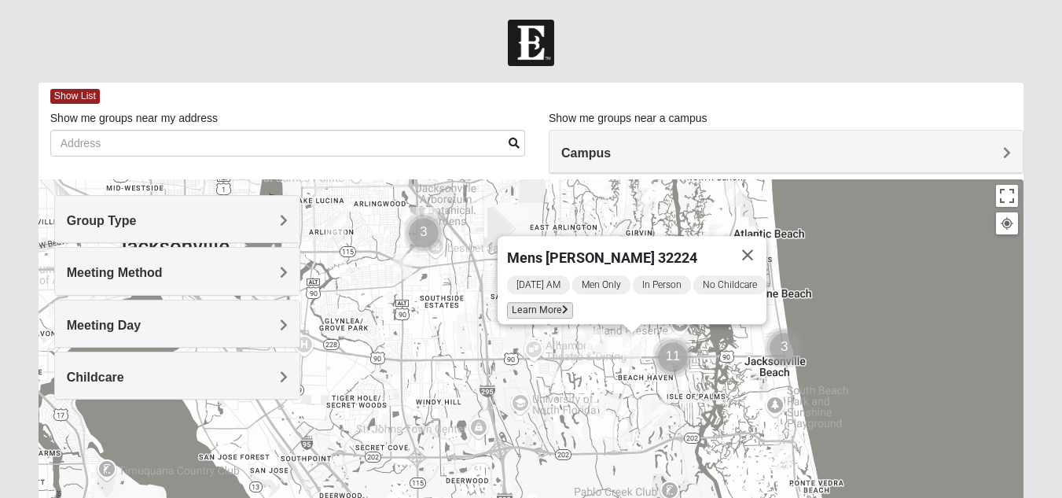
click at [547, 302] on span "Learn More" at bounding box center [540, 310] width 66 height 17
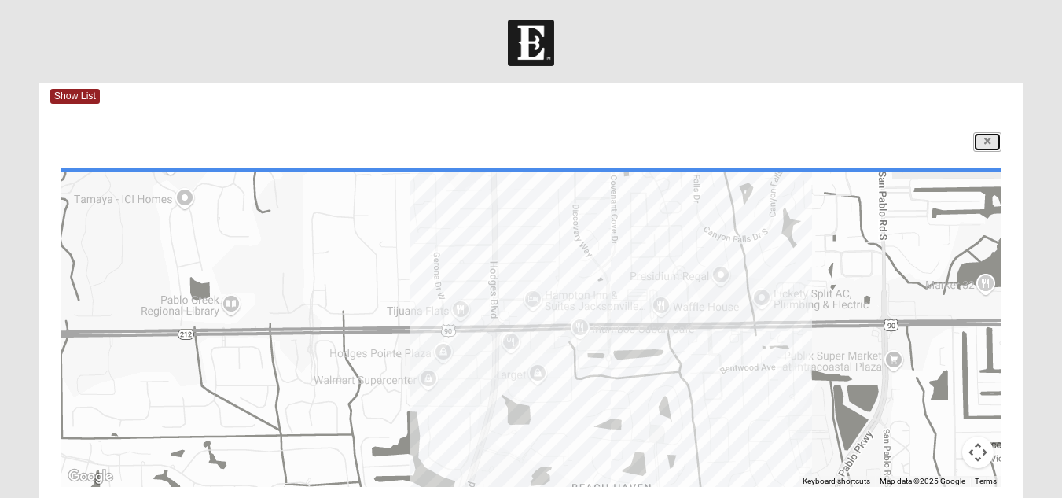
click at [990, 146] on icon at bounding box center [987, 141] width 6 height 9
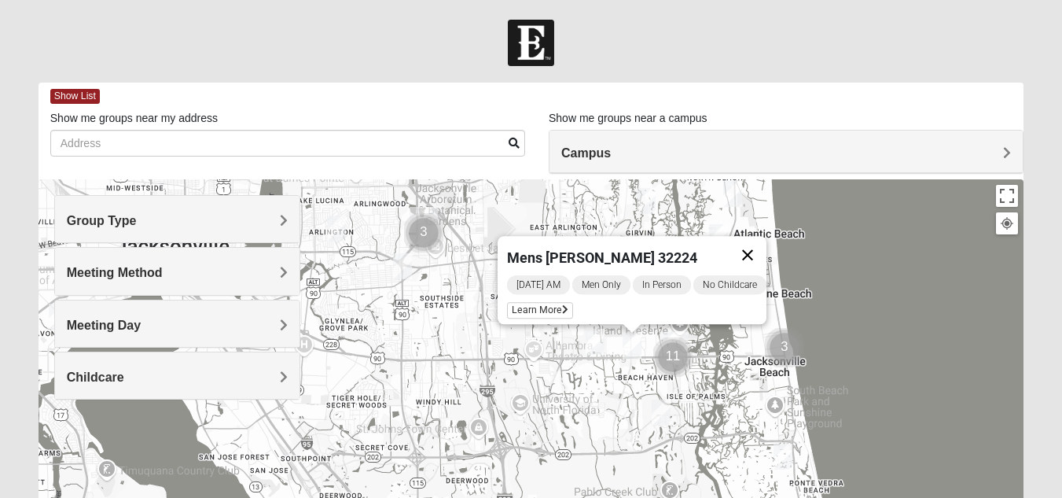
click at [759, 239] on button "Close" at bounding box center [748, 255] width 38 height 38
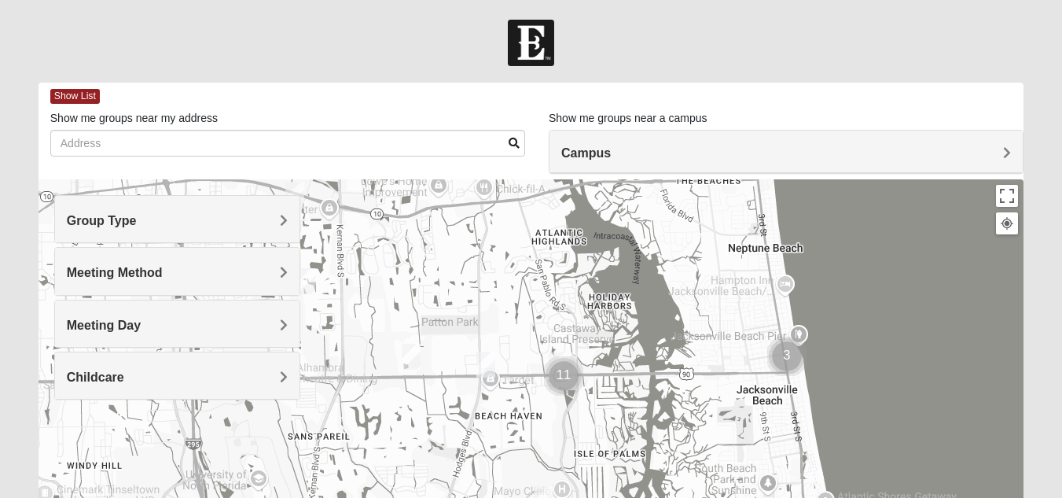
click at [790, 356] on img "Cluster of 3 groups" at bounding box center [787, 356] width 52 height 52
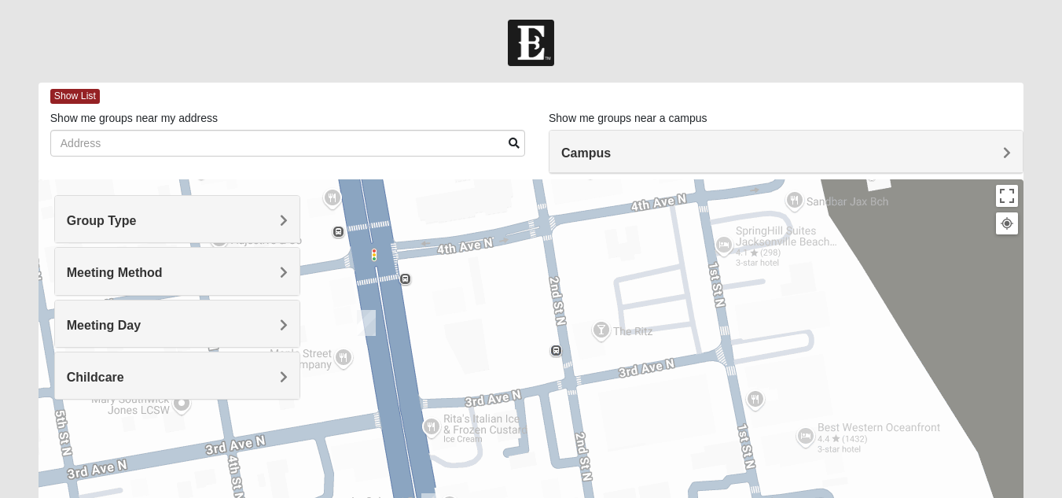
click at [362, 323] on img "Mens Mauney/Windesheim 32266" at bounding box center [366, 322] width 31 height 39
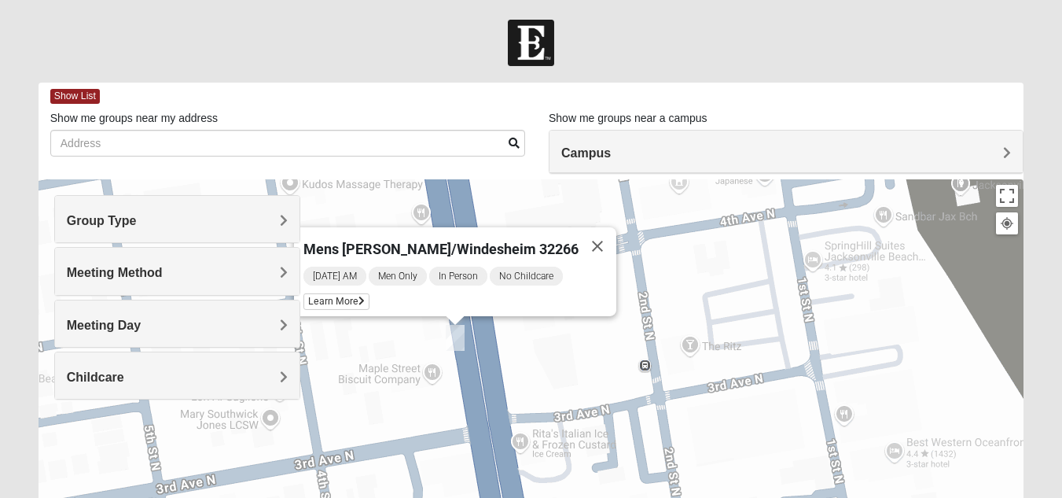
drag, startPoint x: 492, startPoint y: 380, endPoint x: 668, endPoint y: 380, distance: 176.1
click at [668, 380] on div "Mens Mauney/Windesheim 32266 Monday AM Men Only In Person No Childcare Learn Mo…" at bounding box center [531, 493] width 985 height 629
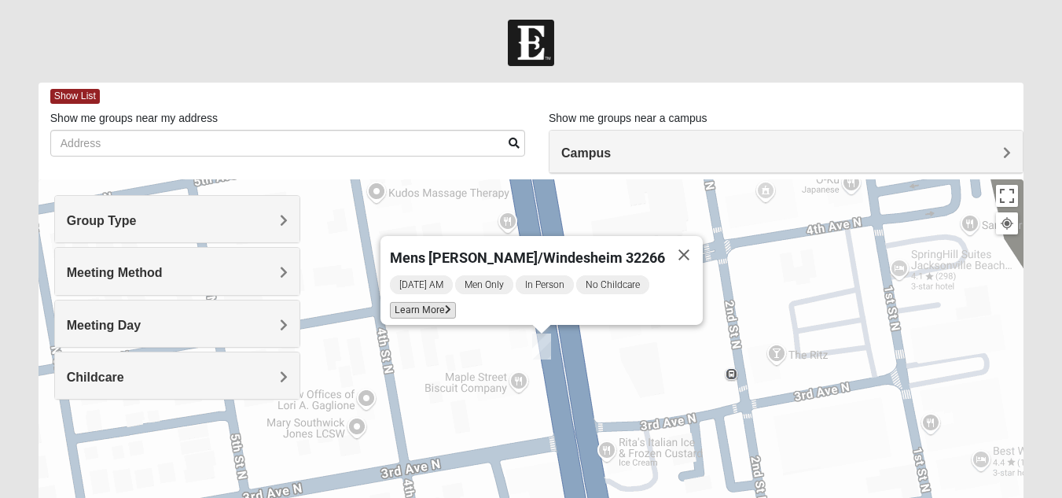
click at [450, 304] on span "Learn More" at bounding box center [423, 310] width 66 height 17
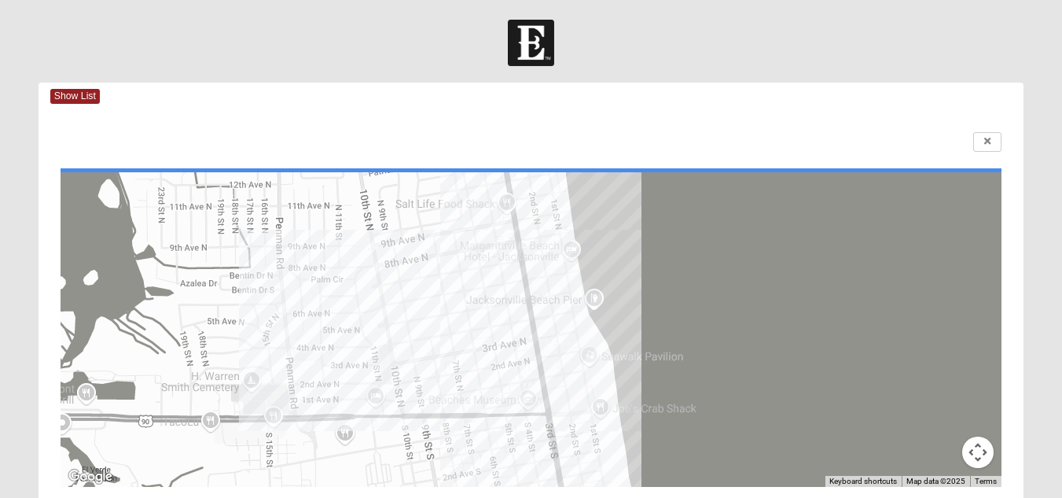
scroll to position [1, 0]
click at [992, 138] on link at bounding box center [987, 141] width 28 height 20
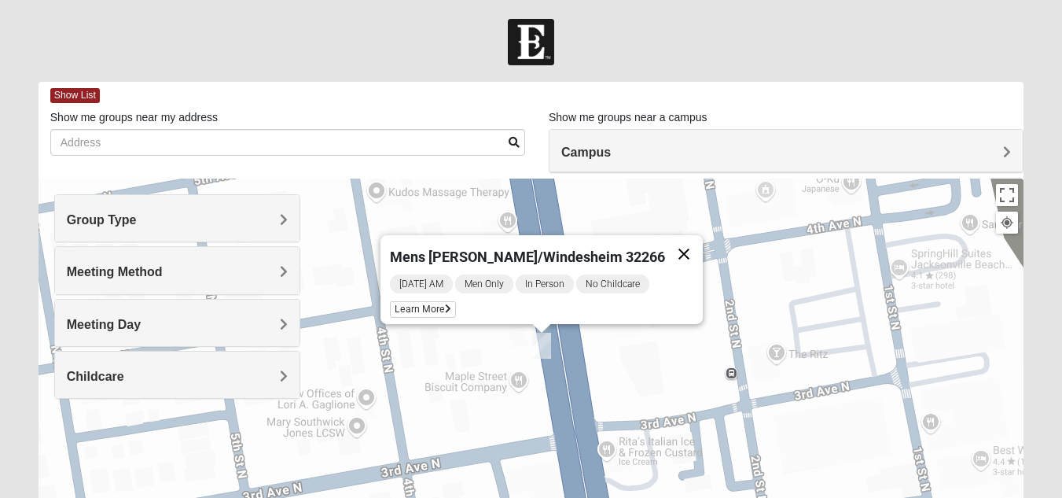
click at [665, 251] on button "Close" at bounding box center [684, 254] width 38 height 38
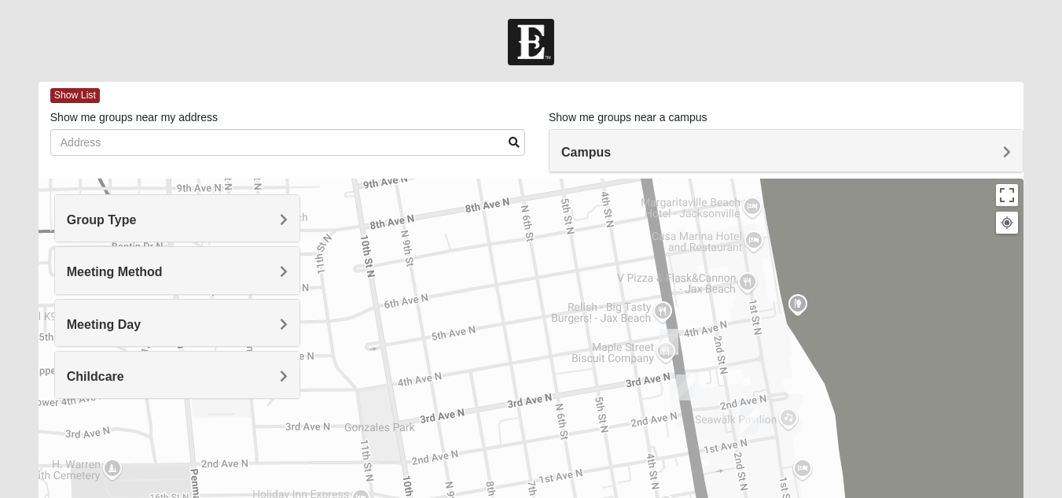
click at [692, 387] on img "Mens Sellers 32250" at bounding box center [685, 387] width 31 height 39
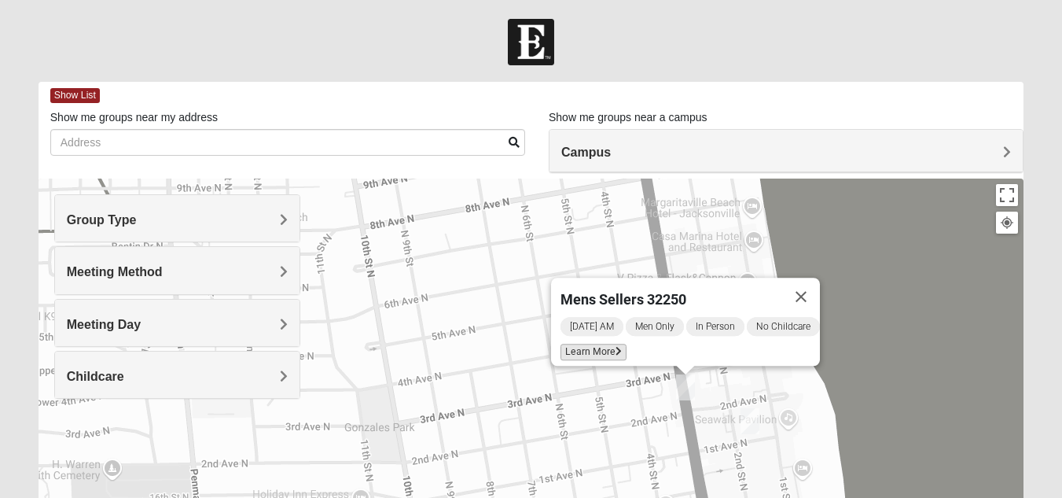
click at [592, 348] on span "Learn More" at bounding box center [593, 351] width 66 height 17
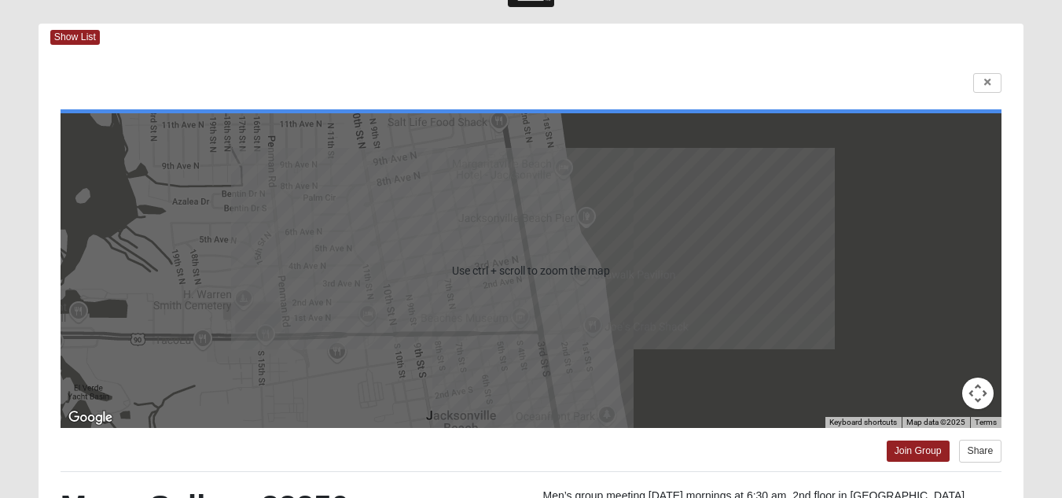
scroll to position [40, 0]
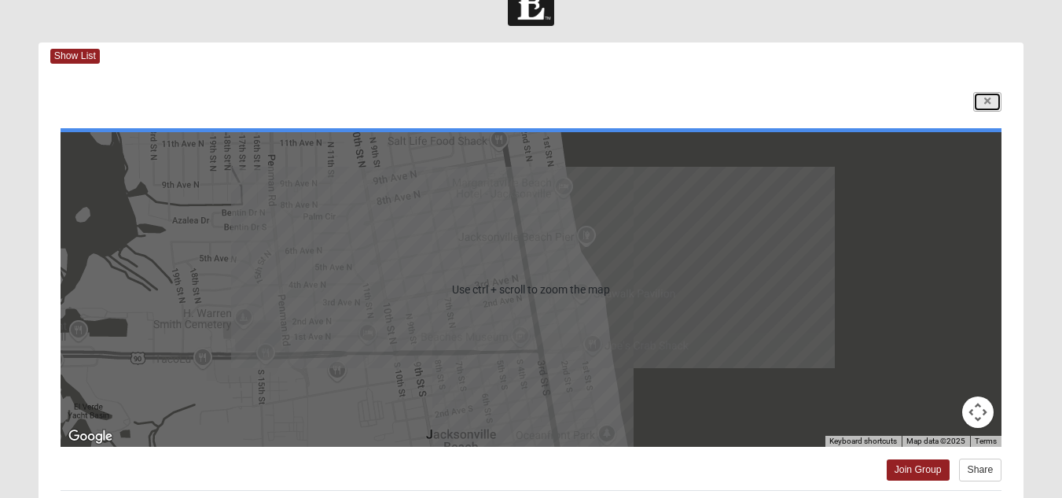
click at [999, 95] on link at bounding box center [987, 102] width 28 height 20
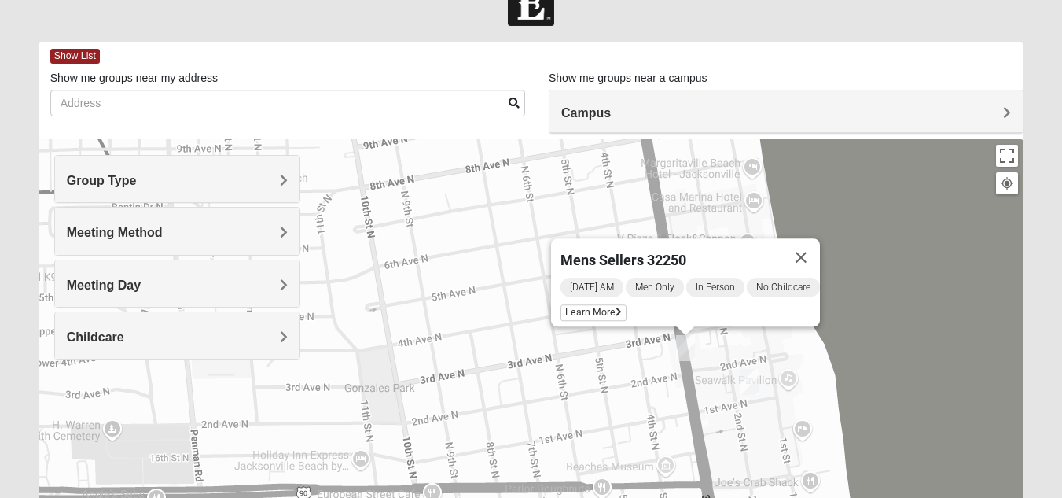
click at [744, 391] on img "Mens McLauchlan 32250" at bounding box center [749, 381] width 31 height 39
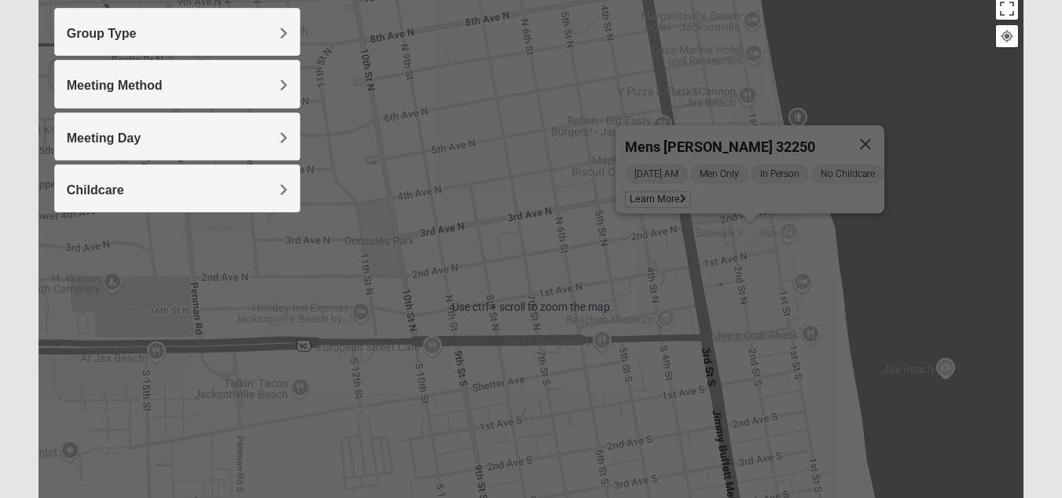
scroll to position [188, 0]
click at [666, 190] on span "Learn More" at bounding box center [658, 198] width 66 height 17
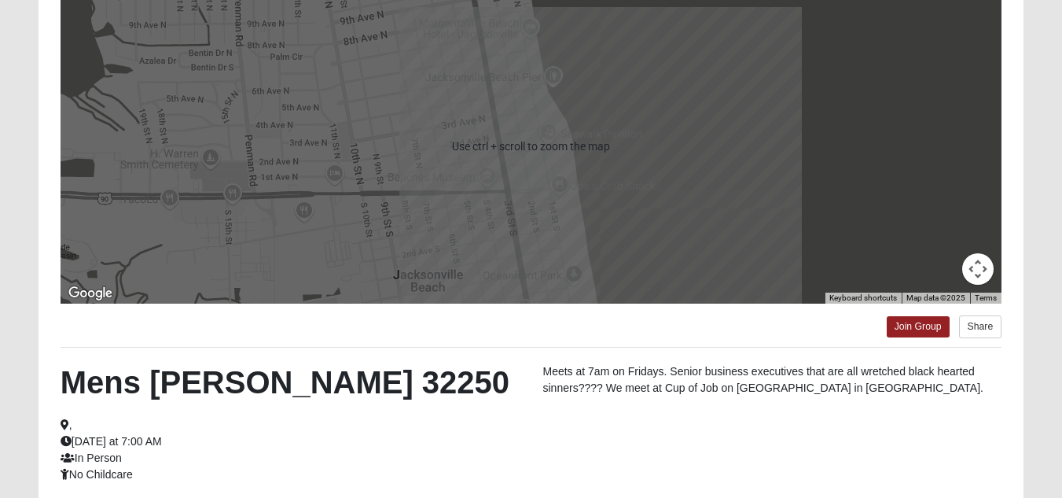
scroll to position [0, 0]
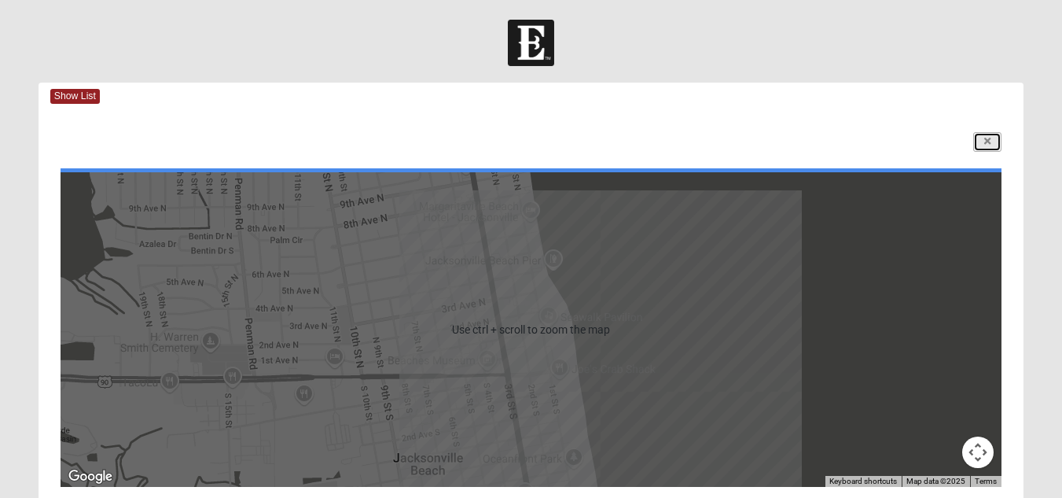
click at [980, 137] on link at bounding box center [987, 142] width 28 height 20
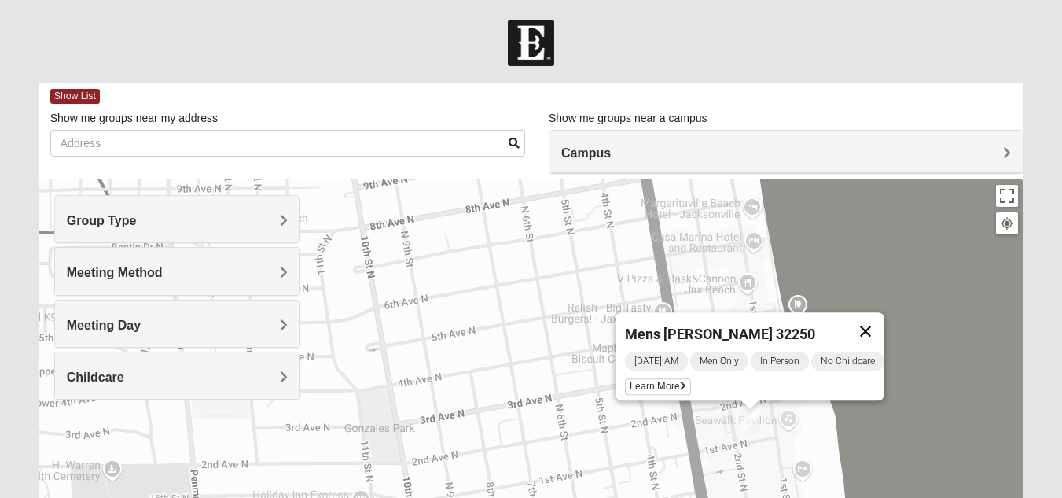
click at [877, 314] on button "Close" at bounding box center [866, 331] width 38 height 38
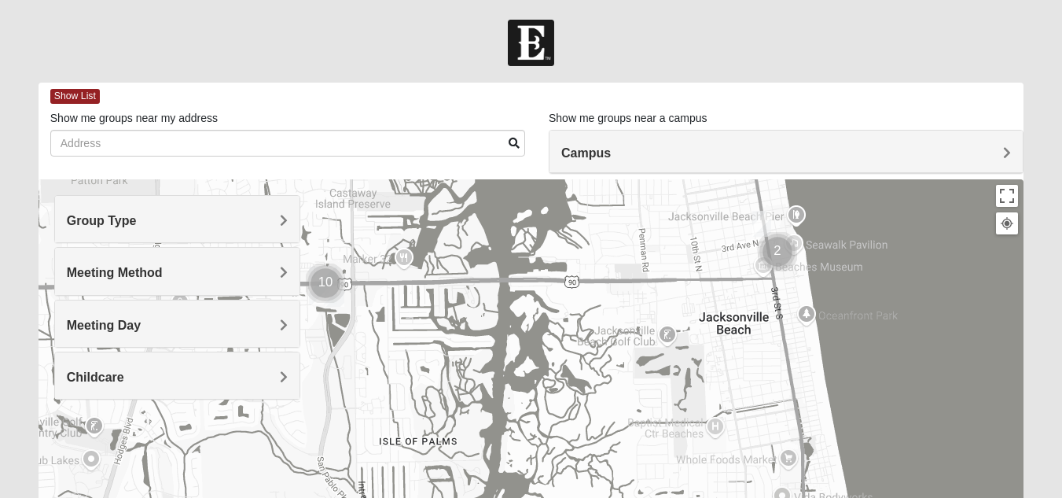
drag, startPoint x: 643, startPoint y: 400, endPoint x: 712, endPoint y: 256, distance: 159.6
click at [712, 256] on div at bounding box center [531, 493] width 985 height 629
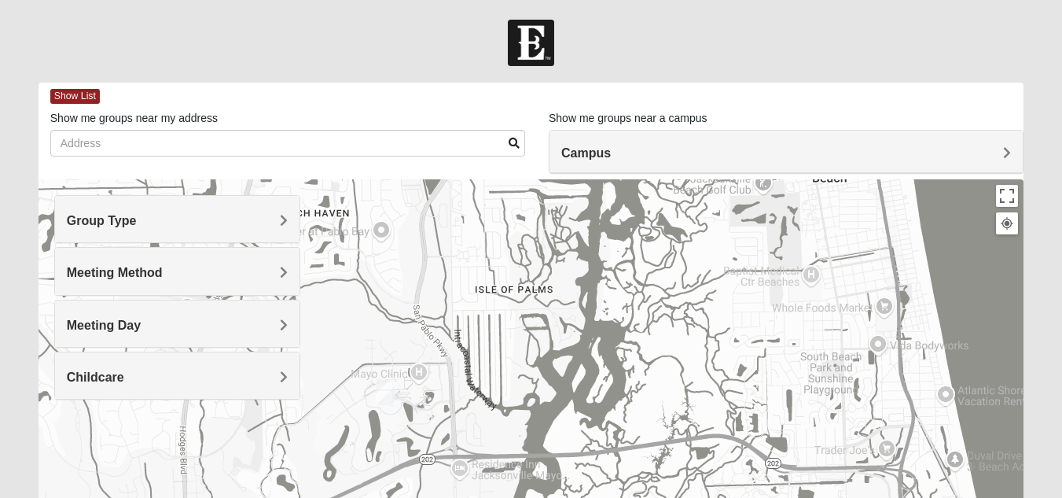
click at [381, 394] on img "Mens Schell 32224" at bounding box center [384, 392] width 31 height 39
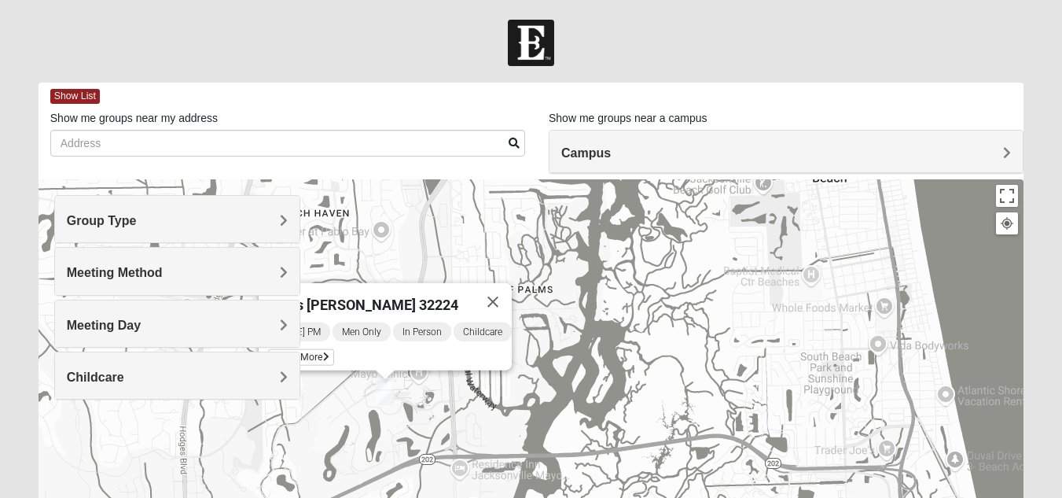
drag, startPoint x: 490, startPoint y: 392, endPoint x: 663, endPoint y: 398, distance: 173.0
click at [663, 398] on div "Mens Schell 32224 Monday PM Men Only In Person Childcare Learn More" at bounding box center [531, 493] width 985 height 629
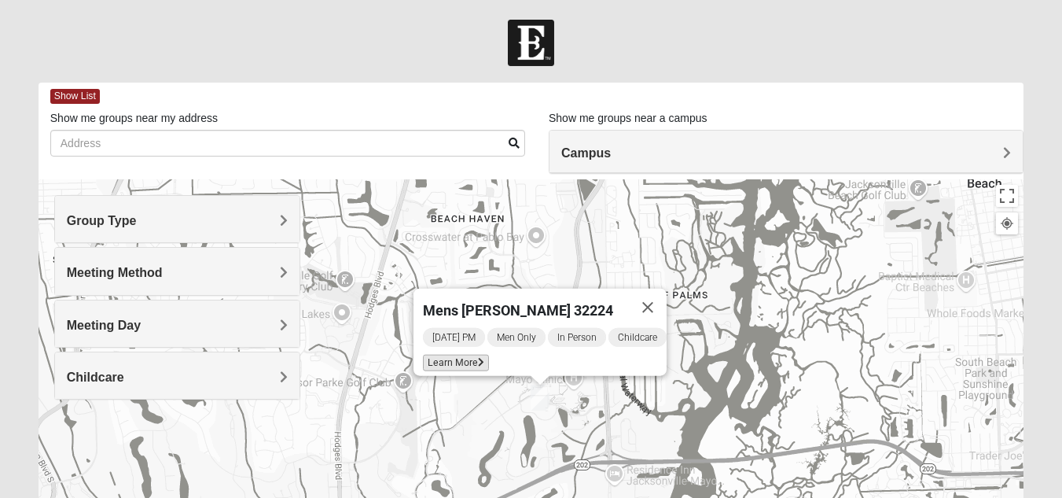
click at [478, 358] on icon at bounding box center [481, 362] width 6 height 9
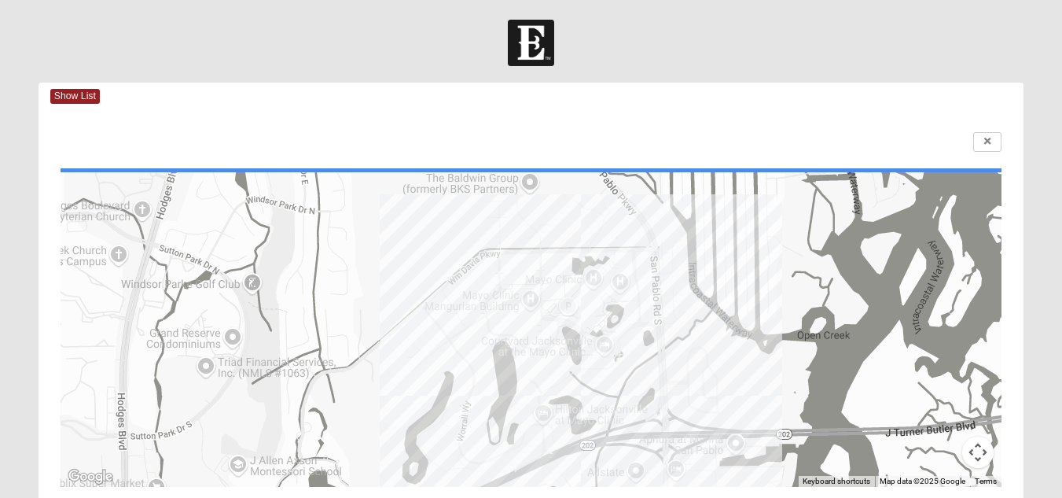
scroll to position [1, 0]
click at [990, 149] on link at bounding box center [987, 141] width 28 height 20
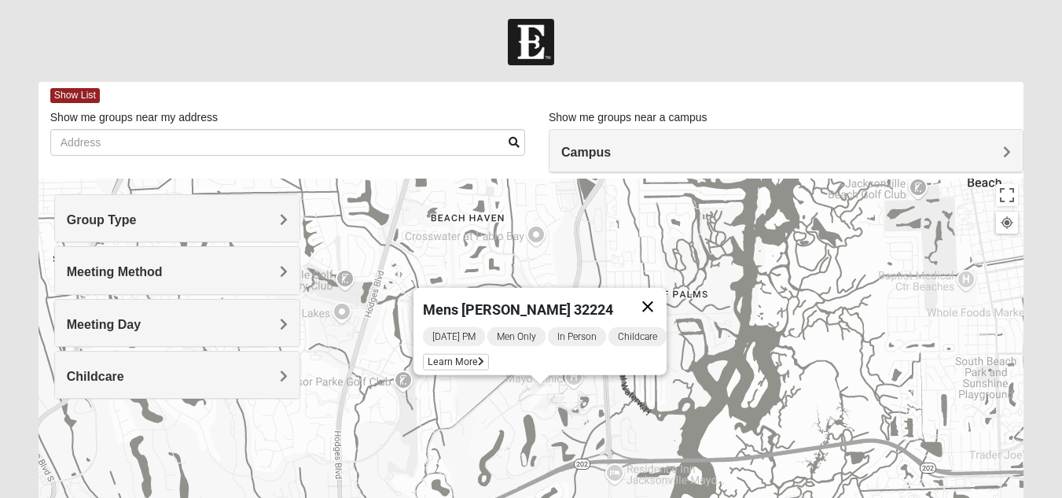
click at [659, 299] on button "Close" at bounding box center [648, 307] width 38 height 38
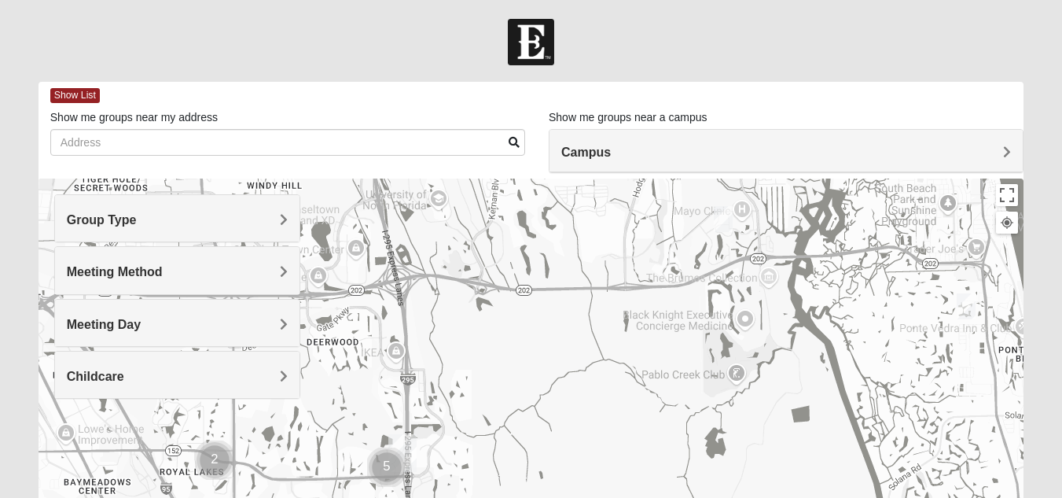
drag, startPoint x: 692, startPoint y: 361, endPoint x: 769, endPoint y: 226, distance: 155.6
click at [769, 226] on div at bounding box center [531, 492] width 985 height 629
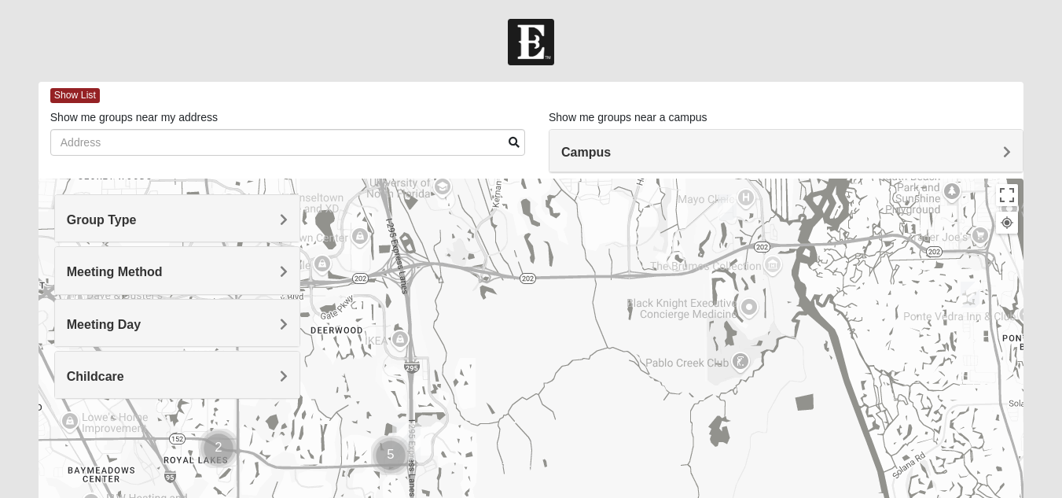
drag, startPoint x: 612, startPoint y: 320, endPoint x: 795, endPoint y: 226, distance: 206.0
click at [795, 226] on div at bounding box center [531, 492] width 985 height 629
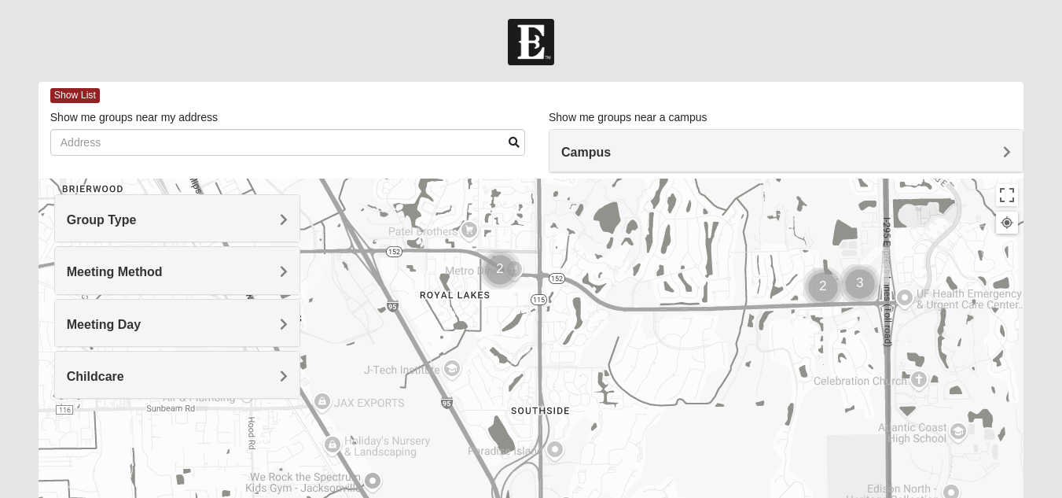
click at [819, 289] on img "Cluster of 2 groups" at bounding box center [823, 287] width 52 height 52
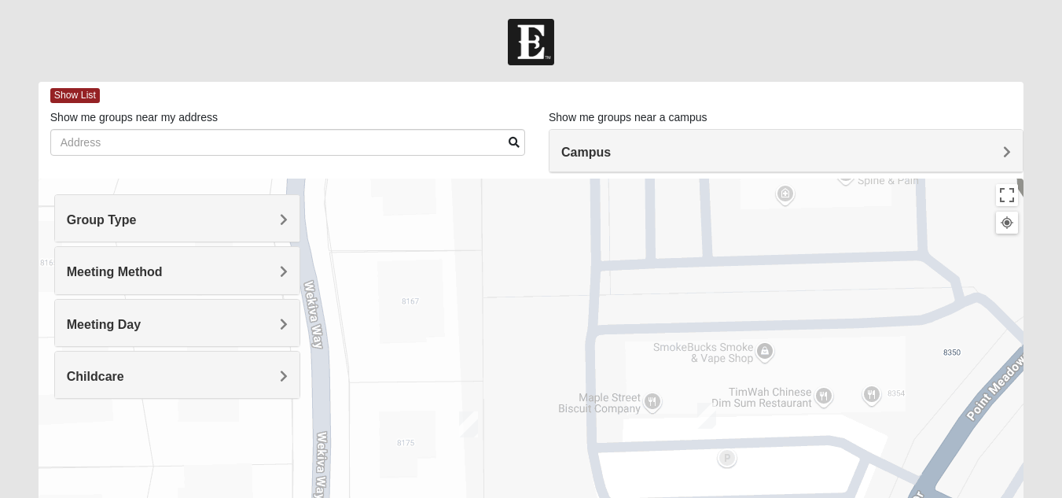
click at [711, 419] on img "Mens Stenson 32256" at bounding box center [706, 415] width 31 height 39
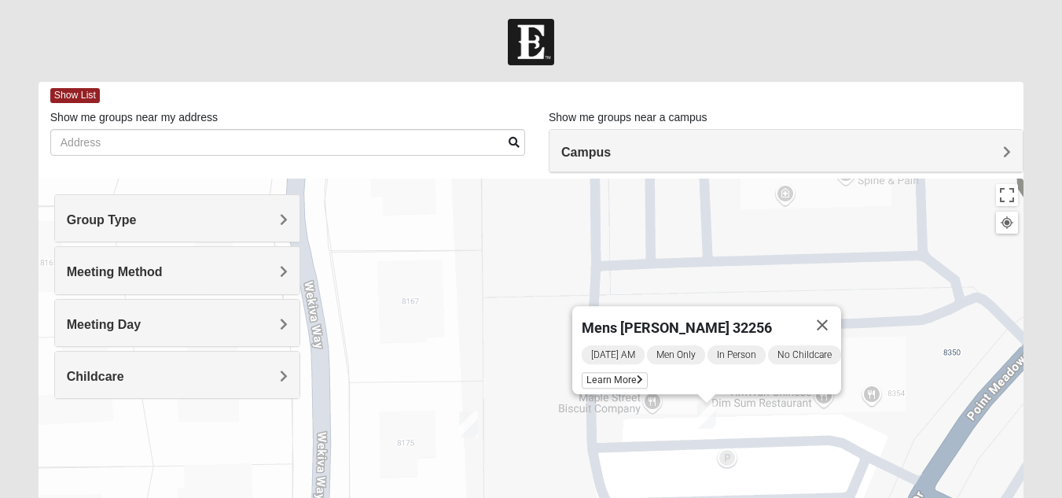
click at [465, 426] on img "Mens Murphy/Whalen Maple Street 32256" at bounding box center [468, 424] width 31 height 39
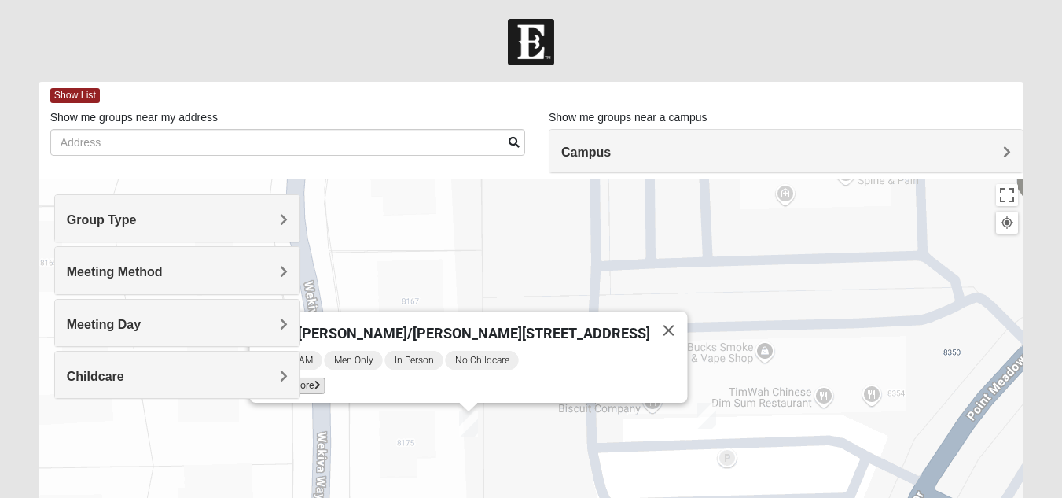
click at [325, 377] on span "Learn More" at bounding box center [292, 385] width 66 height 17
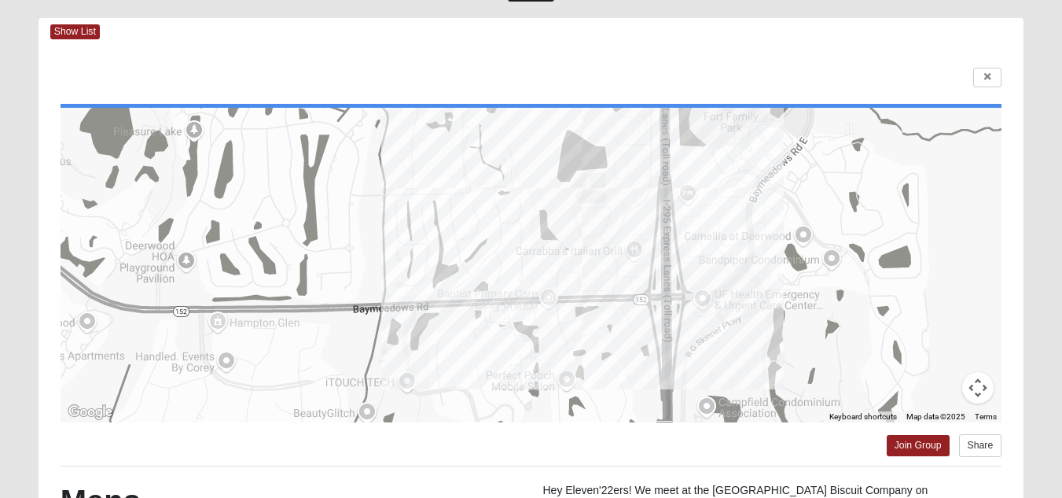
scroll to position [0, 0]
